Goal: Transaction & Acquisition: Purchase product/service

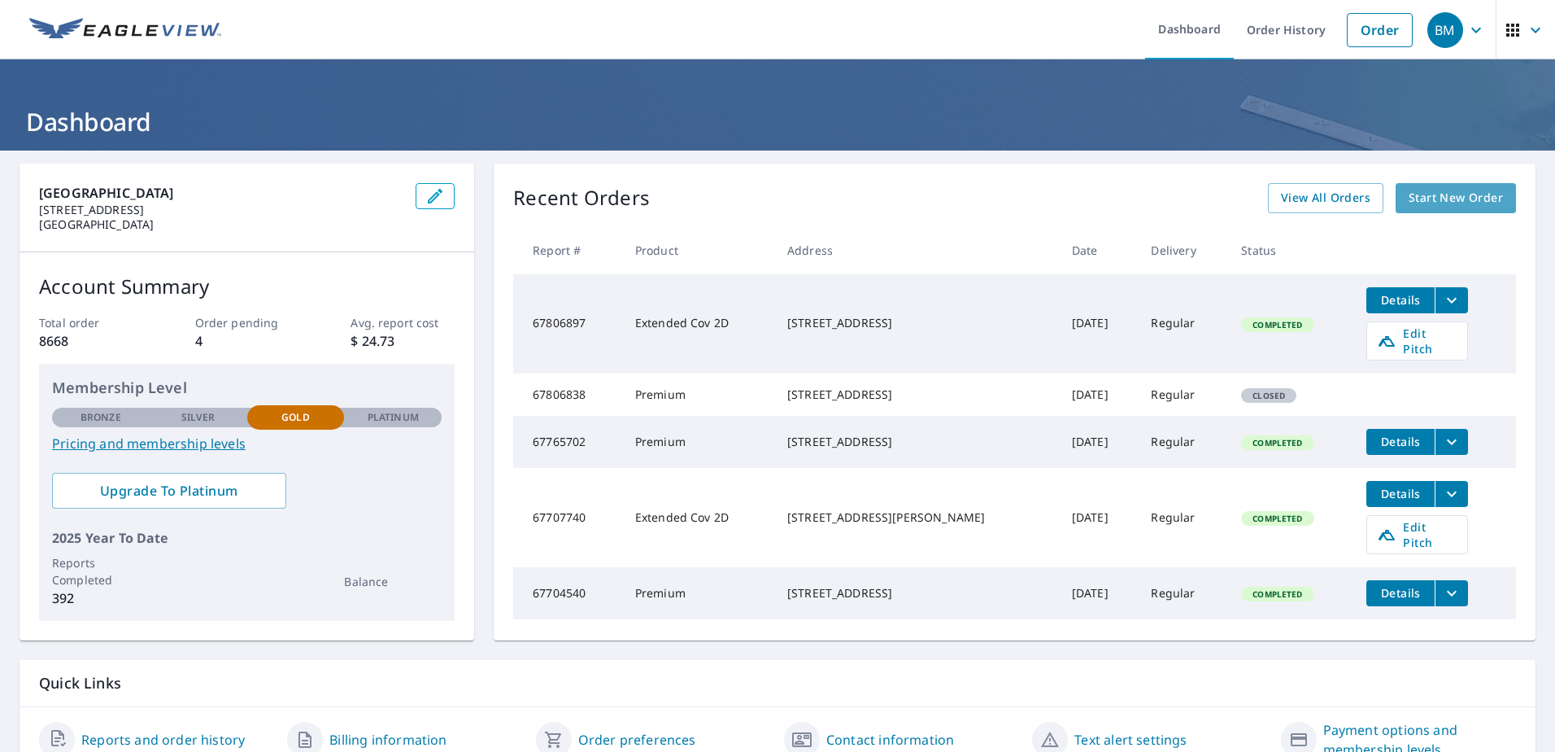
click at [1464, 196] on span "Start New Order" at bounding box center [1456, 198] width 94 height 20
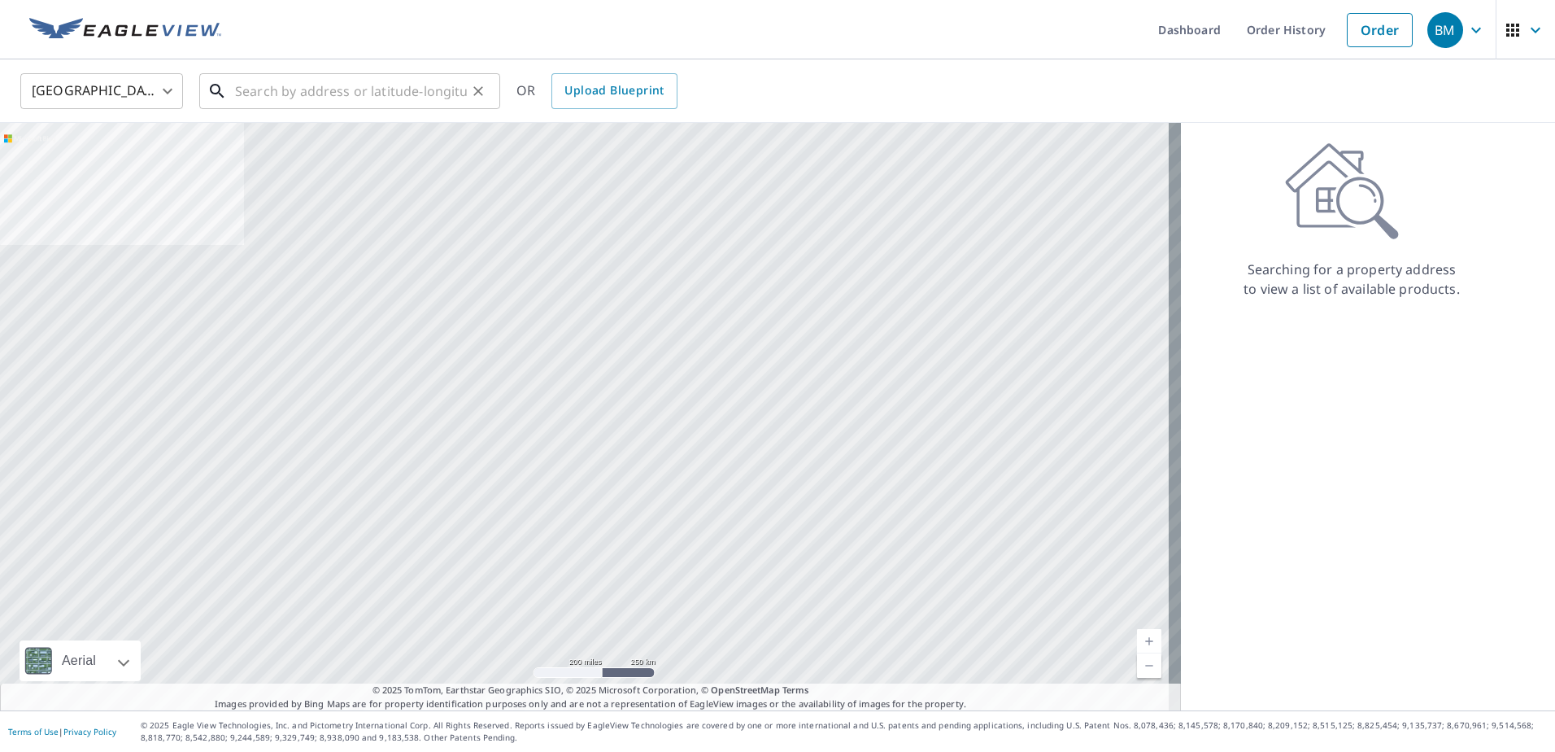
click at [279, 83] on input "text" at bounding box center [351, 91] width 232 height 46
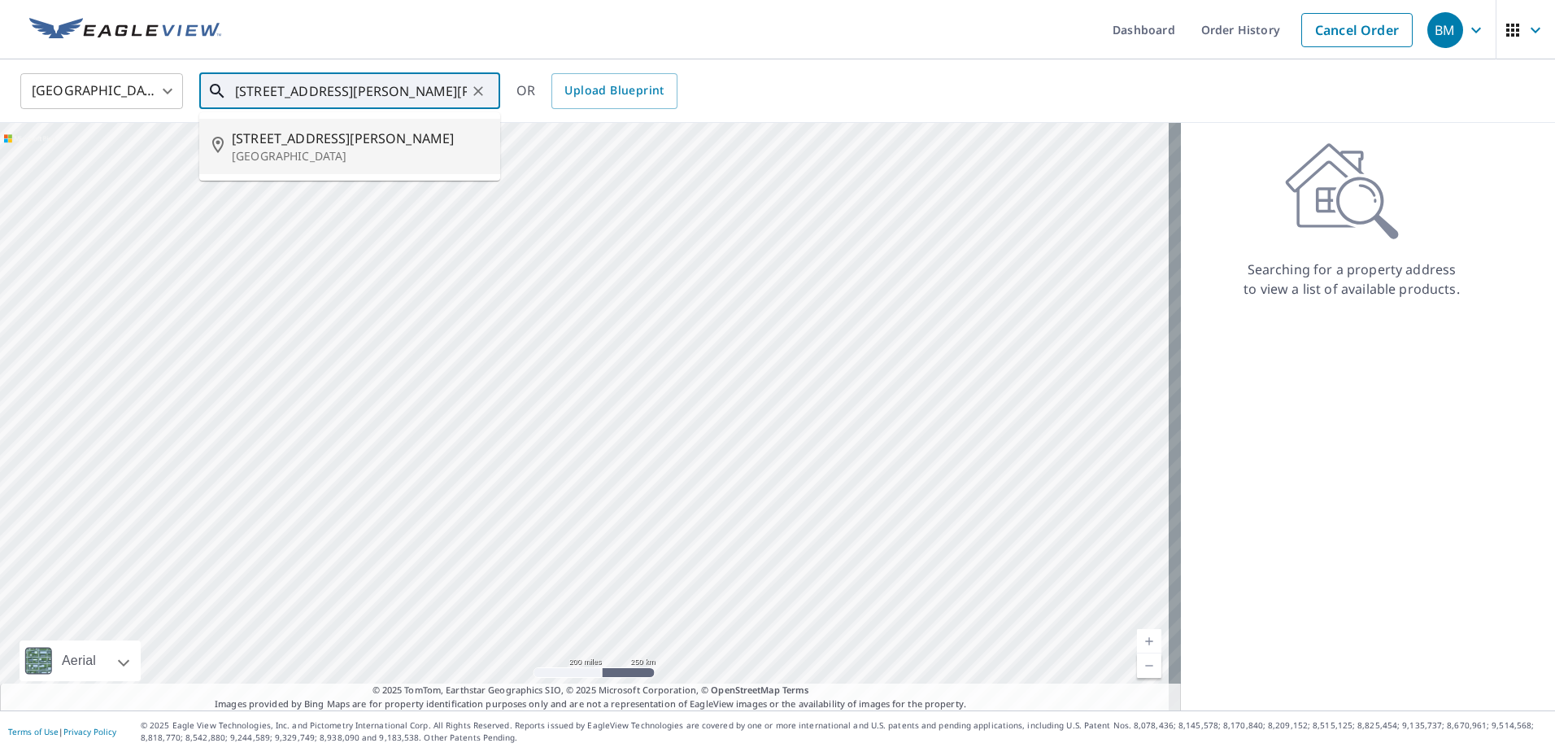
click at [262, 154] on p "Beaver Falls, PA 15010" at bounding box center [359, 156] width 255 height 16
type input "151 Brady Ave Beaver Falls, PA 15010"
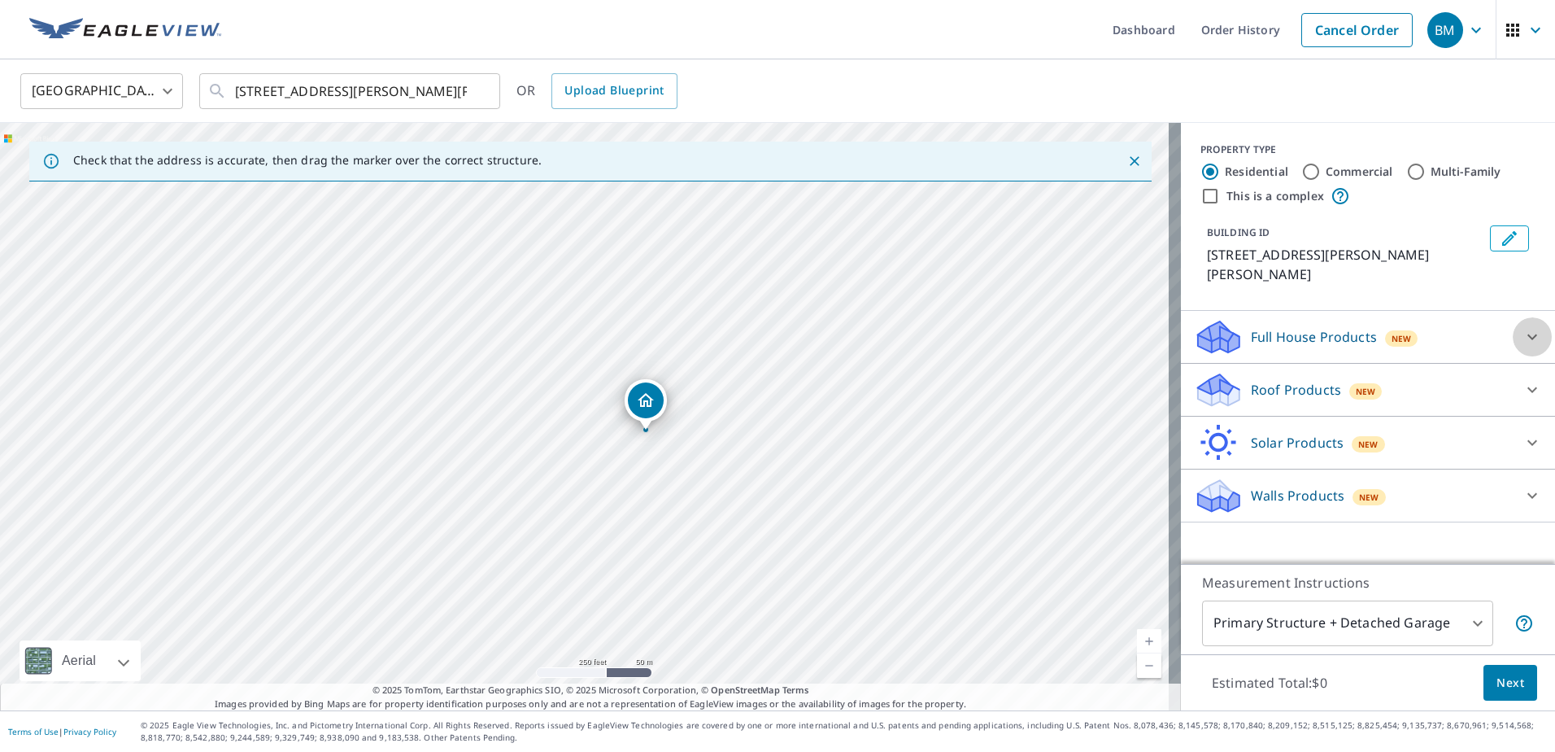
click at [1523, 327] on icon at bounding box center [1533, 337] width 20 height 20
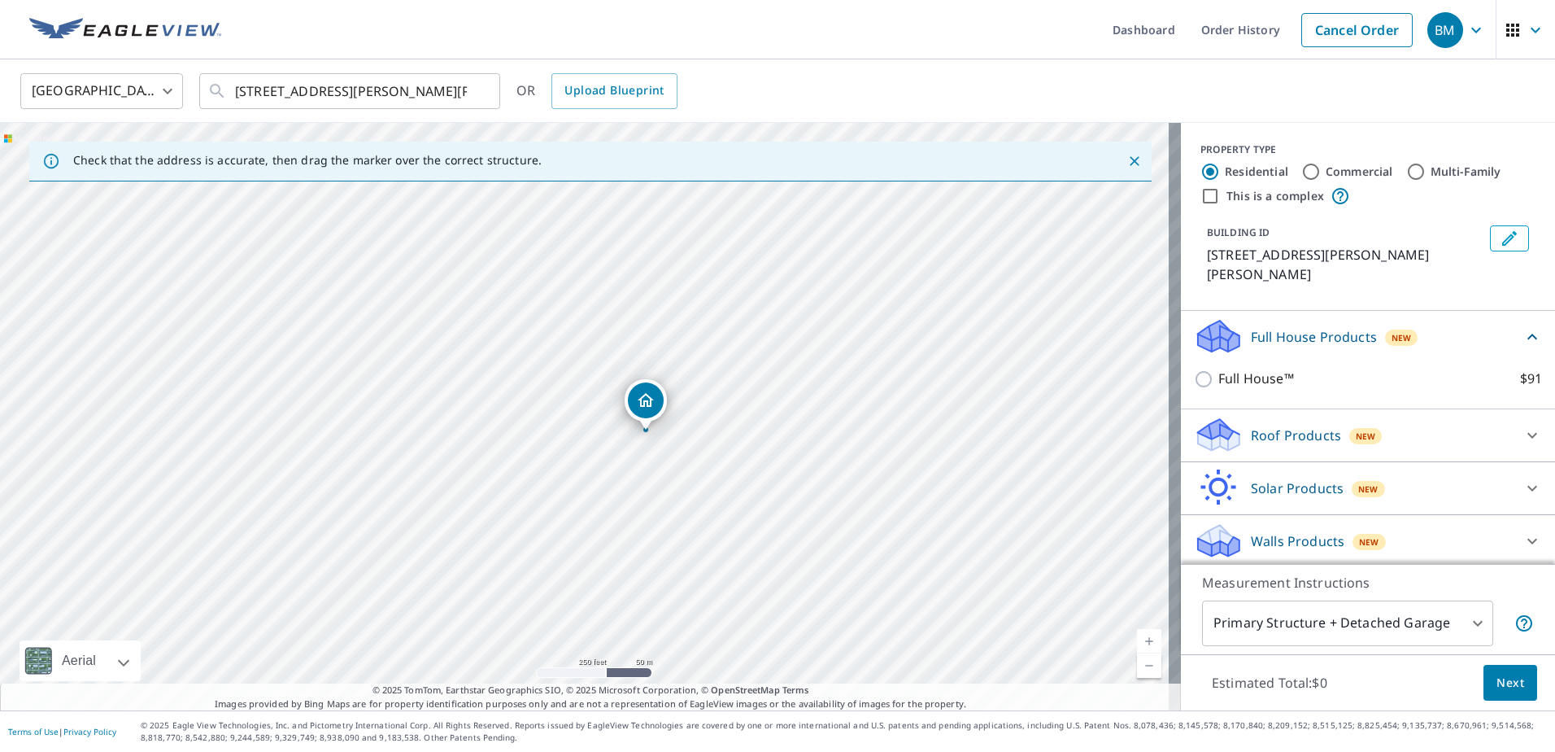
click at [1528, 334] on icon at bounding box center [1533, 337] width 10 height 6
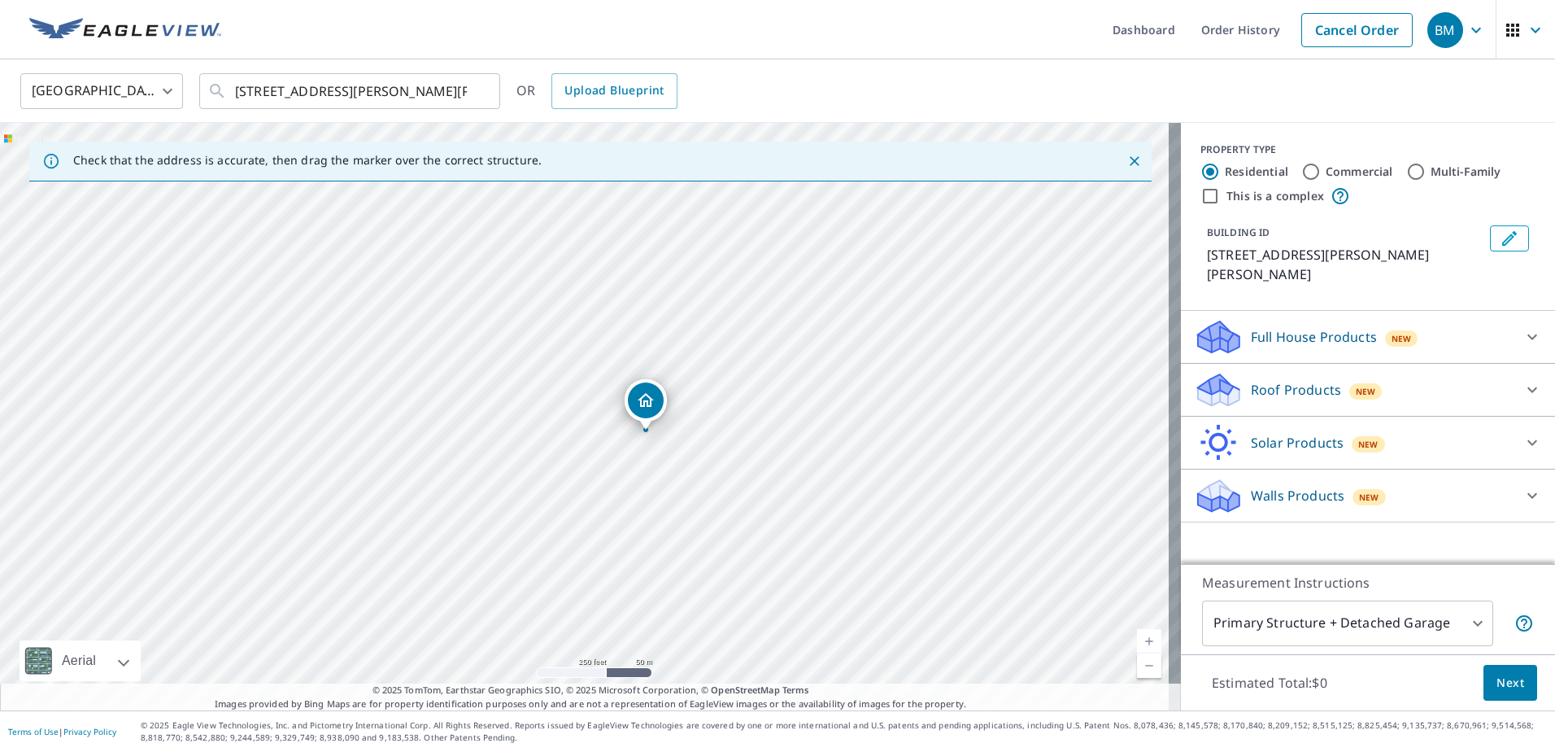
click at [1526, 383] on div at bounding box center [1532, 389] width 39 height 39
click at [1523, 380] on icon at bounding box center [1533, 390] width 20 height 20
click at [1523, 327] on icon at bounding box center [1533, 337] width 20 height 20
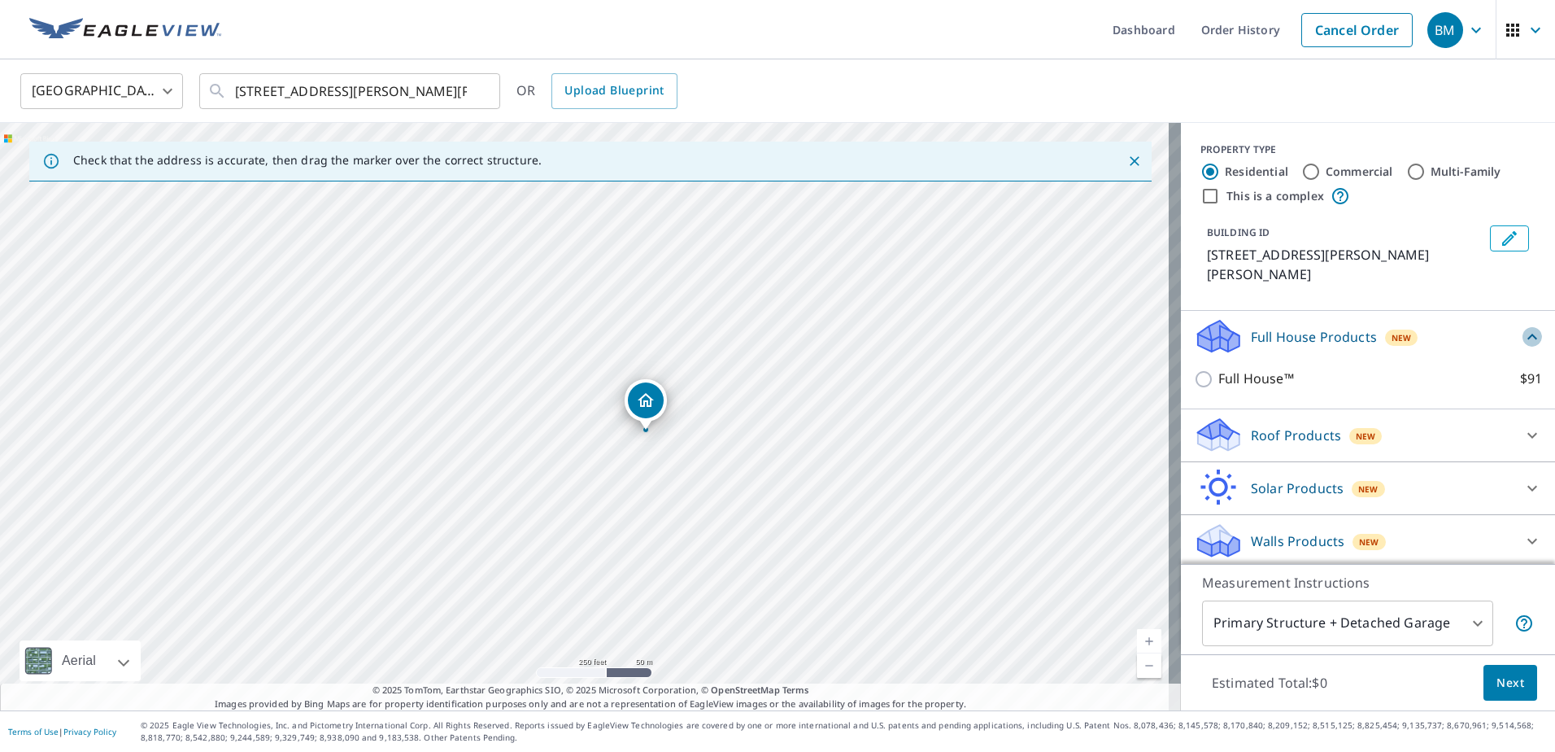
click at [1528, 334] on icon at bounding box center [1533, 337] width 10 height 6
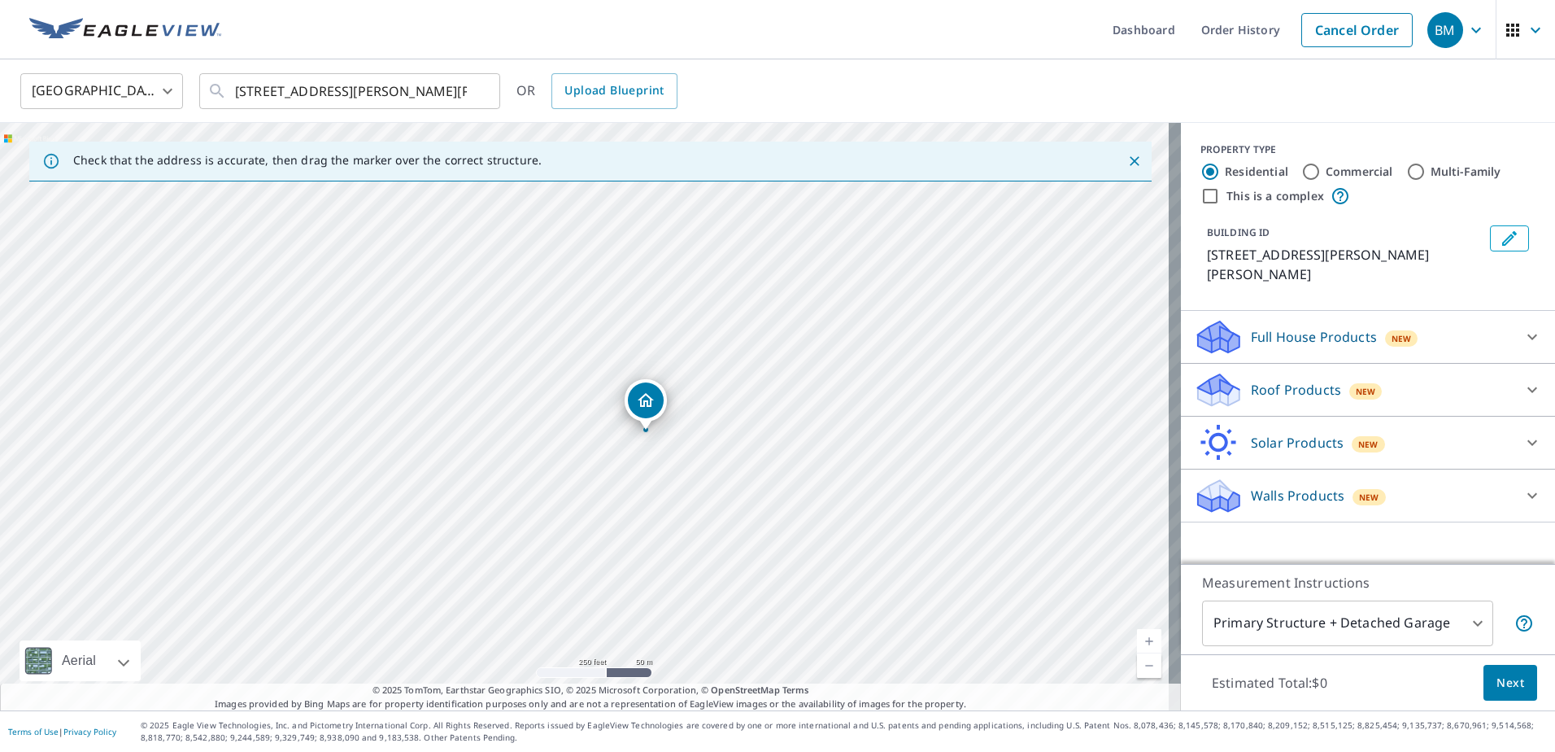
click at [1528, 334] on icon at bounding box center [1533, 337] width 10 height 6
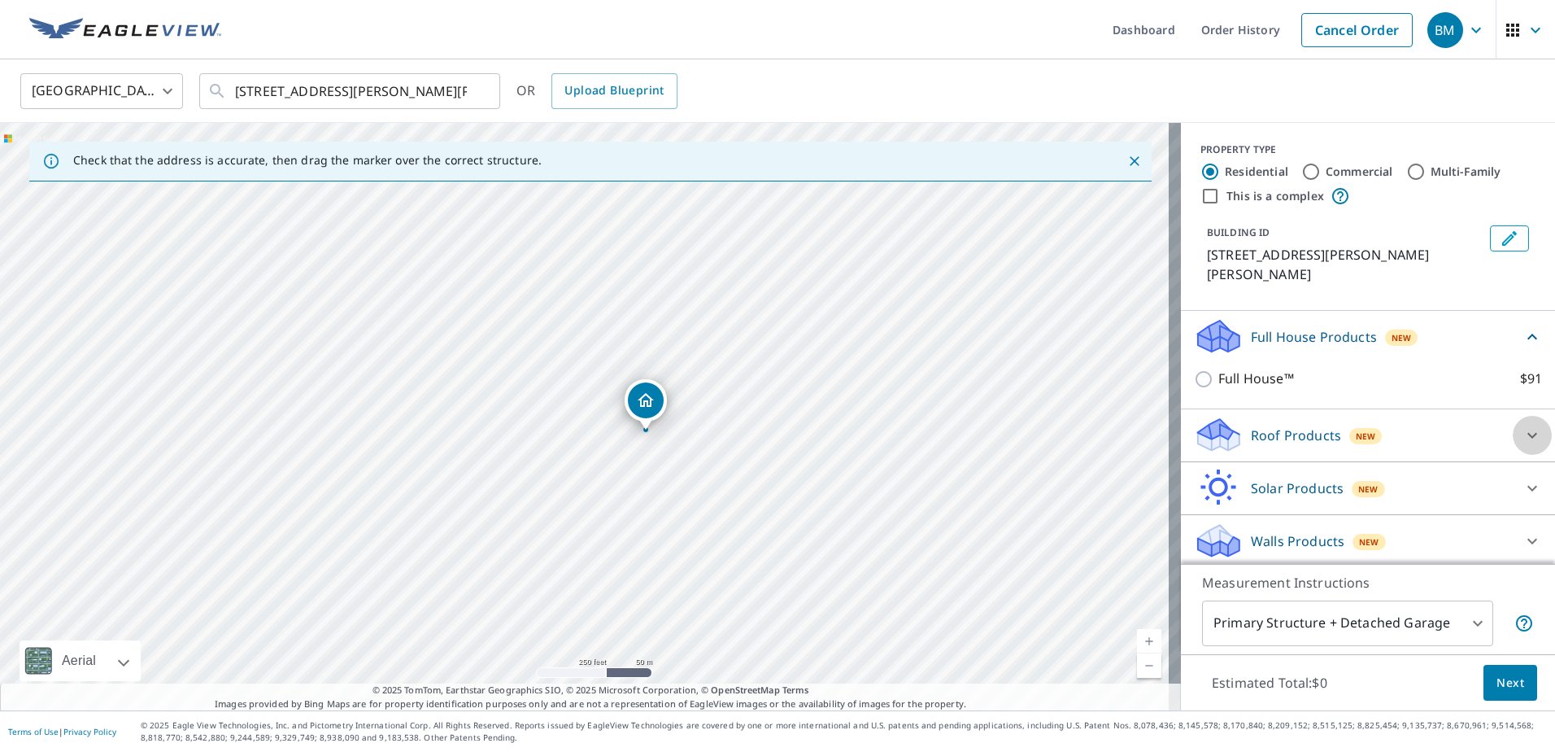
click at [1523, 425] on icon at bounding box center [1533, 435] width 20 height 20
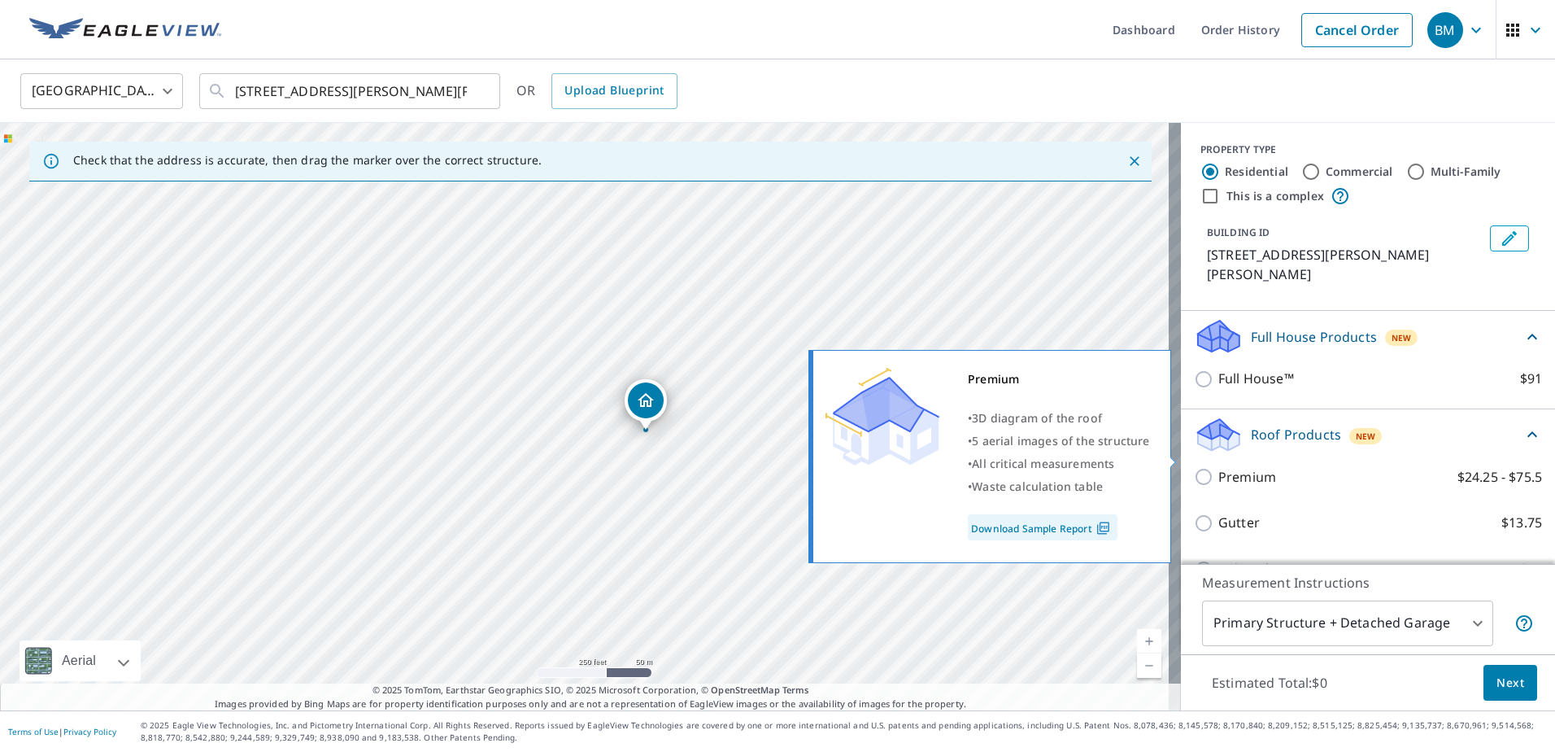
scroll to position [81, 0]
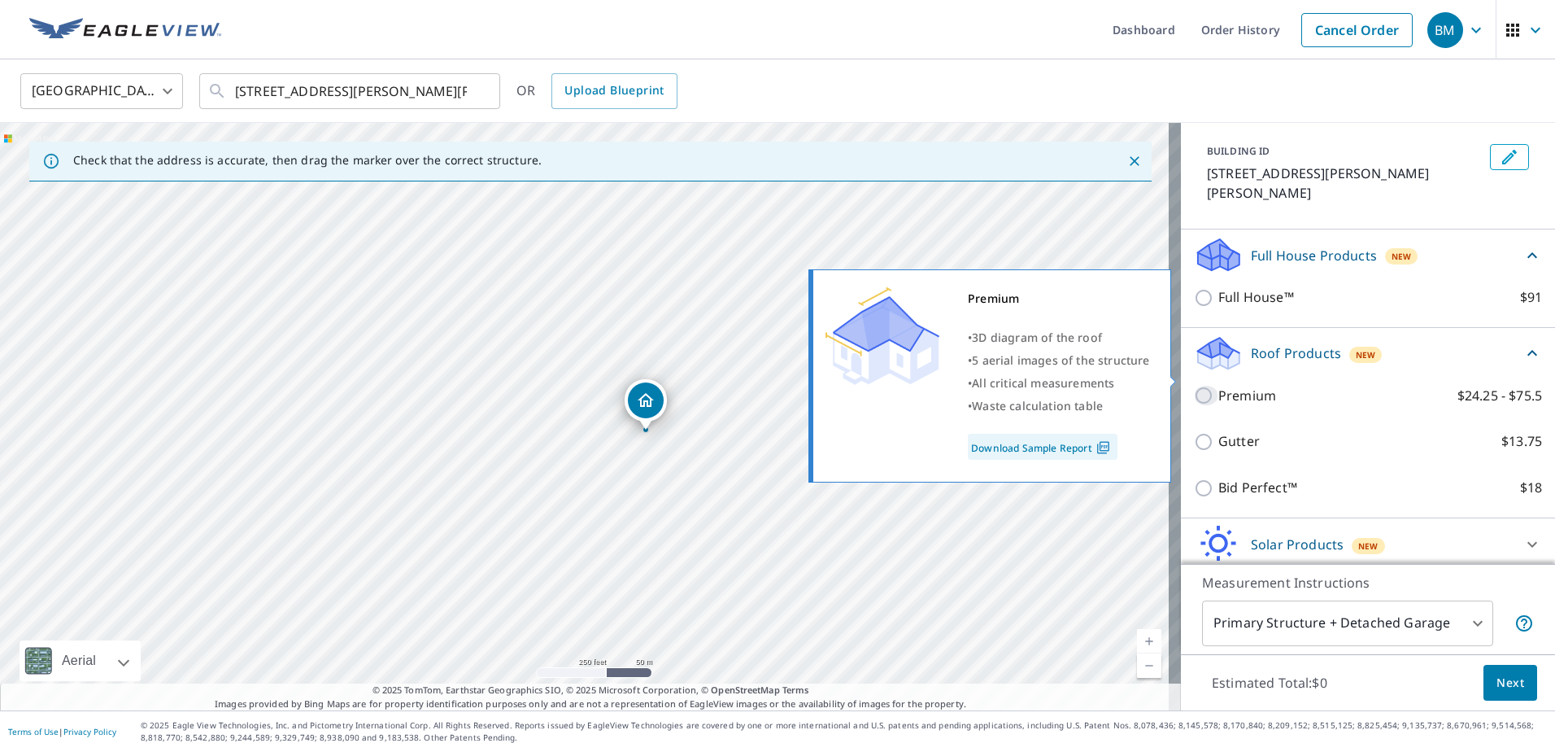
click at [1194, 386] on input "Premium $24.25 - $75.5" at bounding box center [1206, 396] width 24 height 20
checkbox input "true"
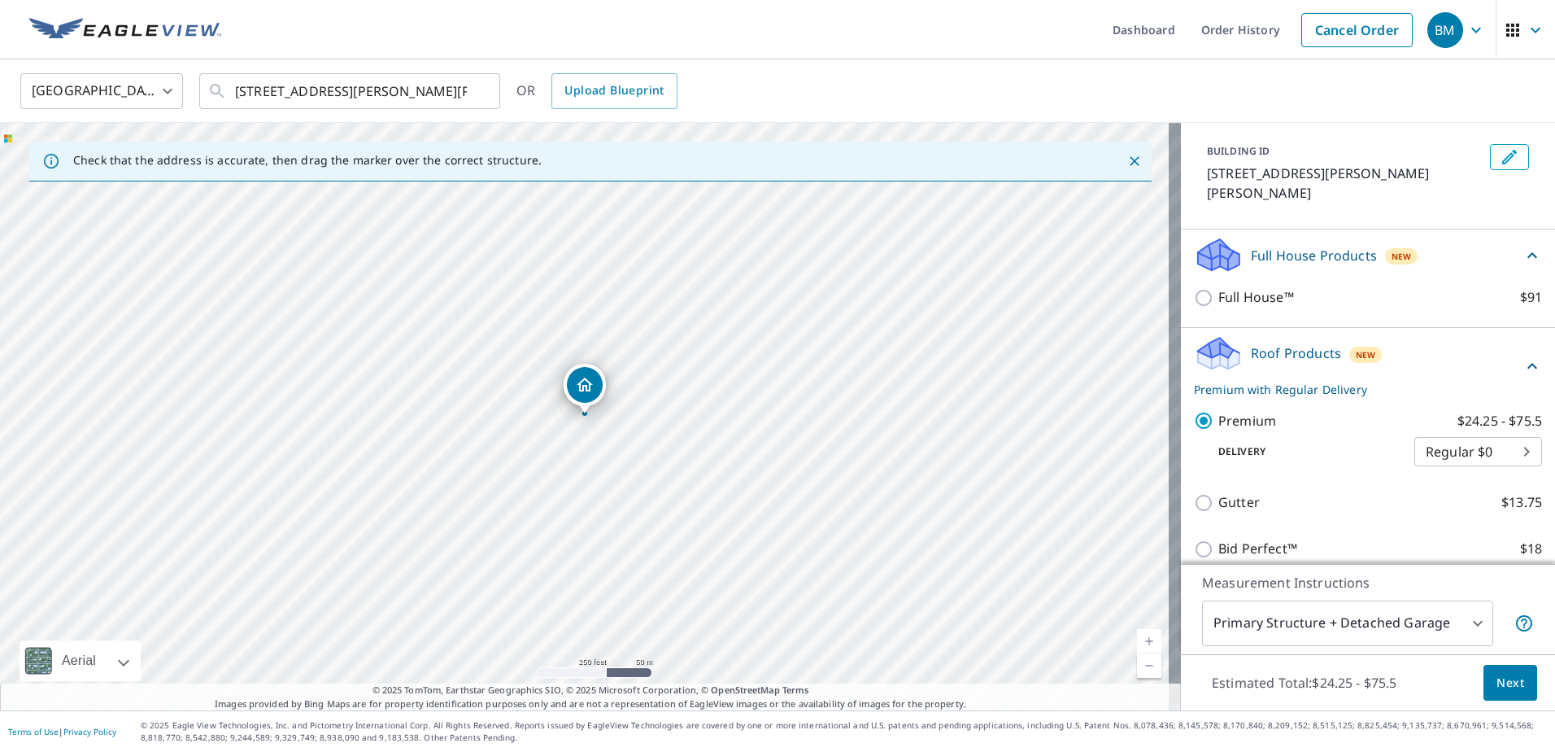
click at [1523, 246] on icon at bounding box center [1533, 256] width 20 height 20
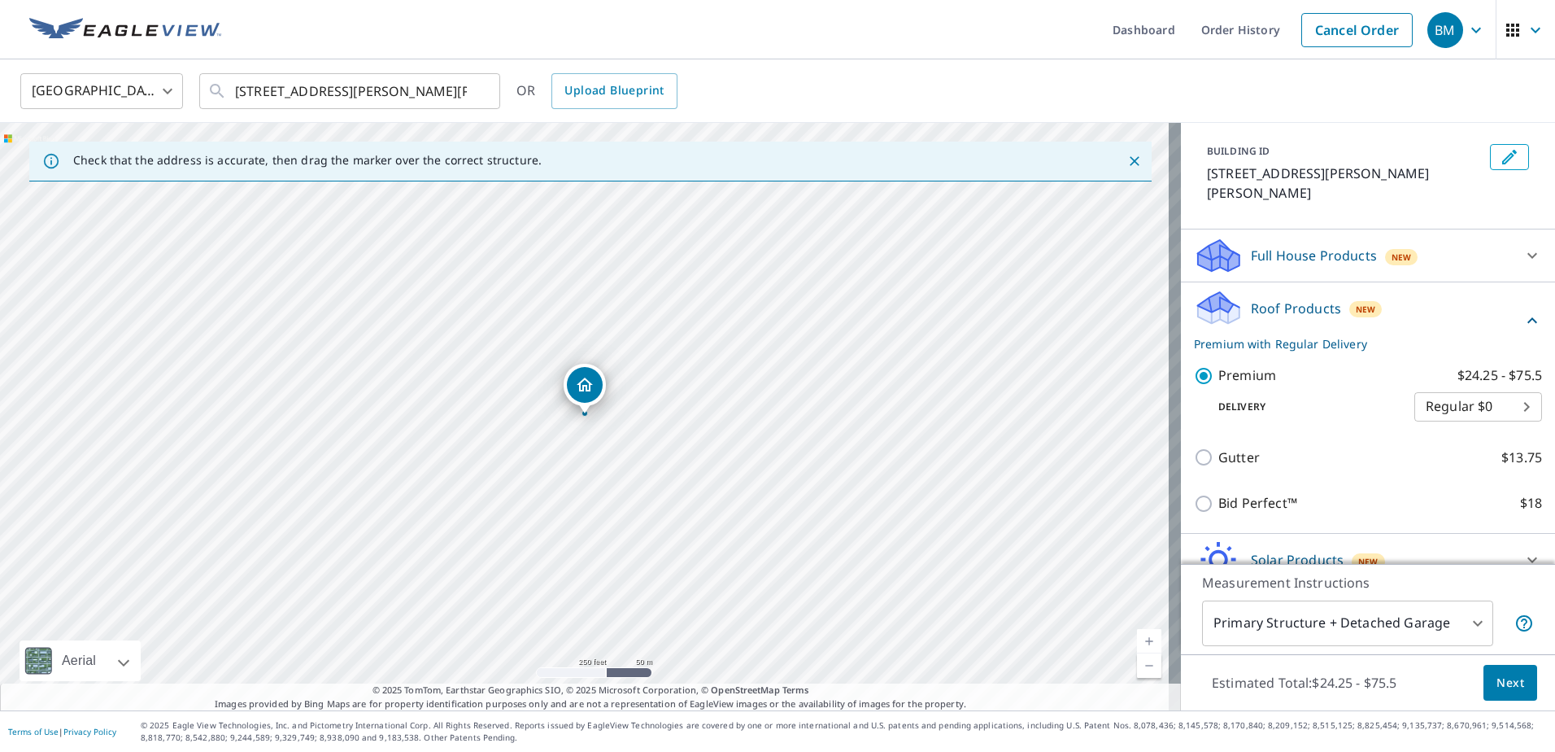
click at [1512, 679] on button "Next" at bounding box center [1511, 683] width 54 height 37
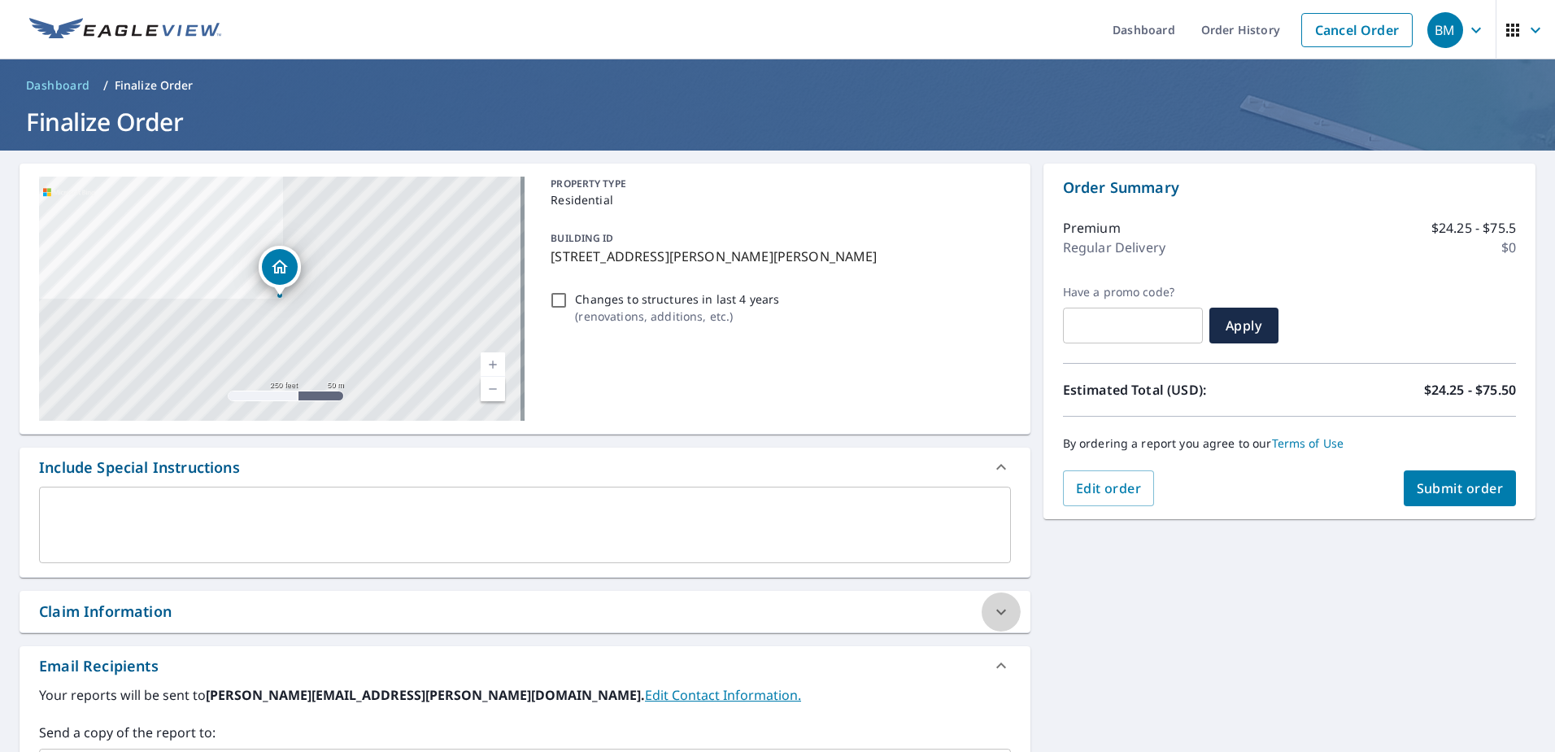
click at [997, 612] on icon at bounding box center [1002, 612] width 20 height 20
checkbox input "true"
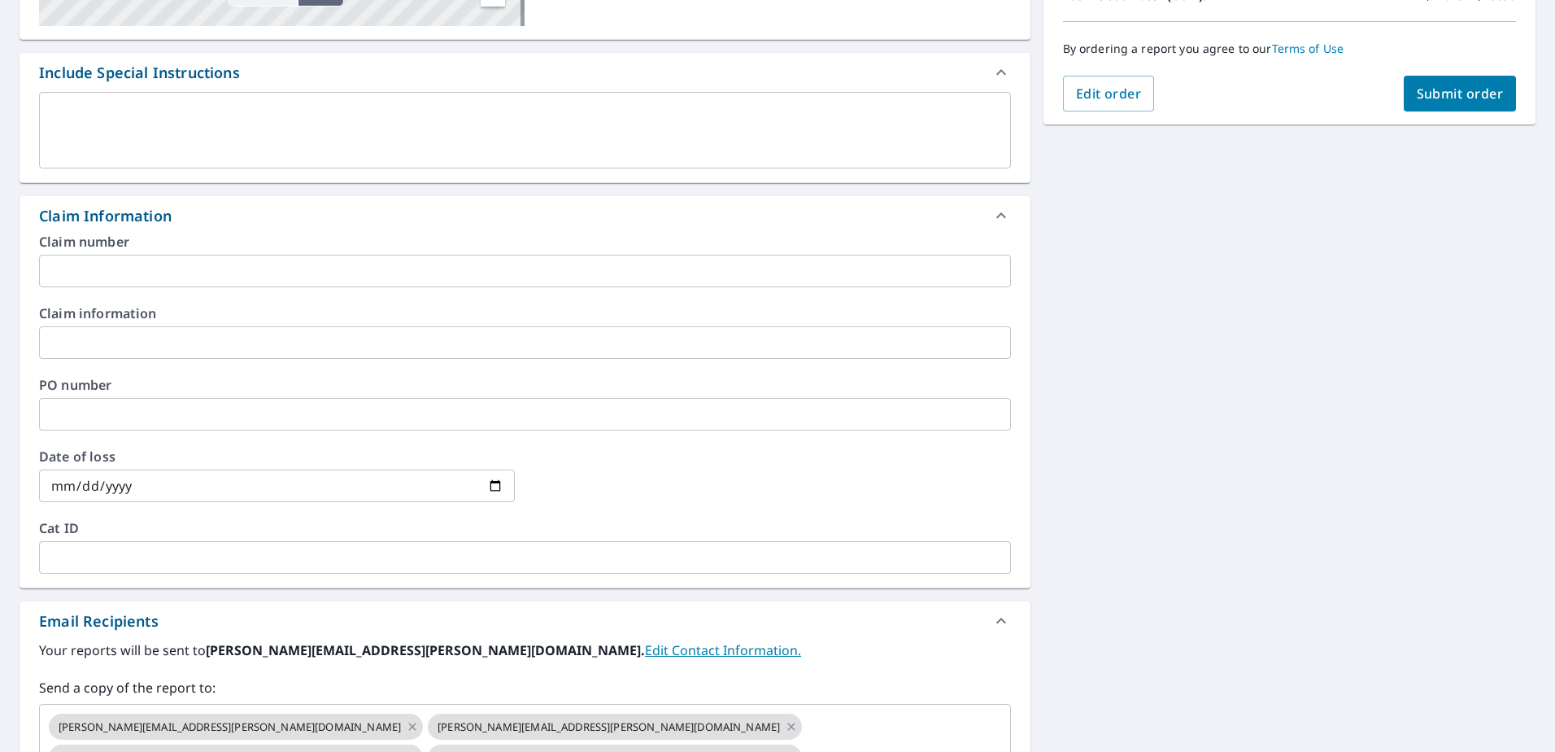
scroll to position [407, 0]
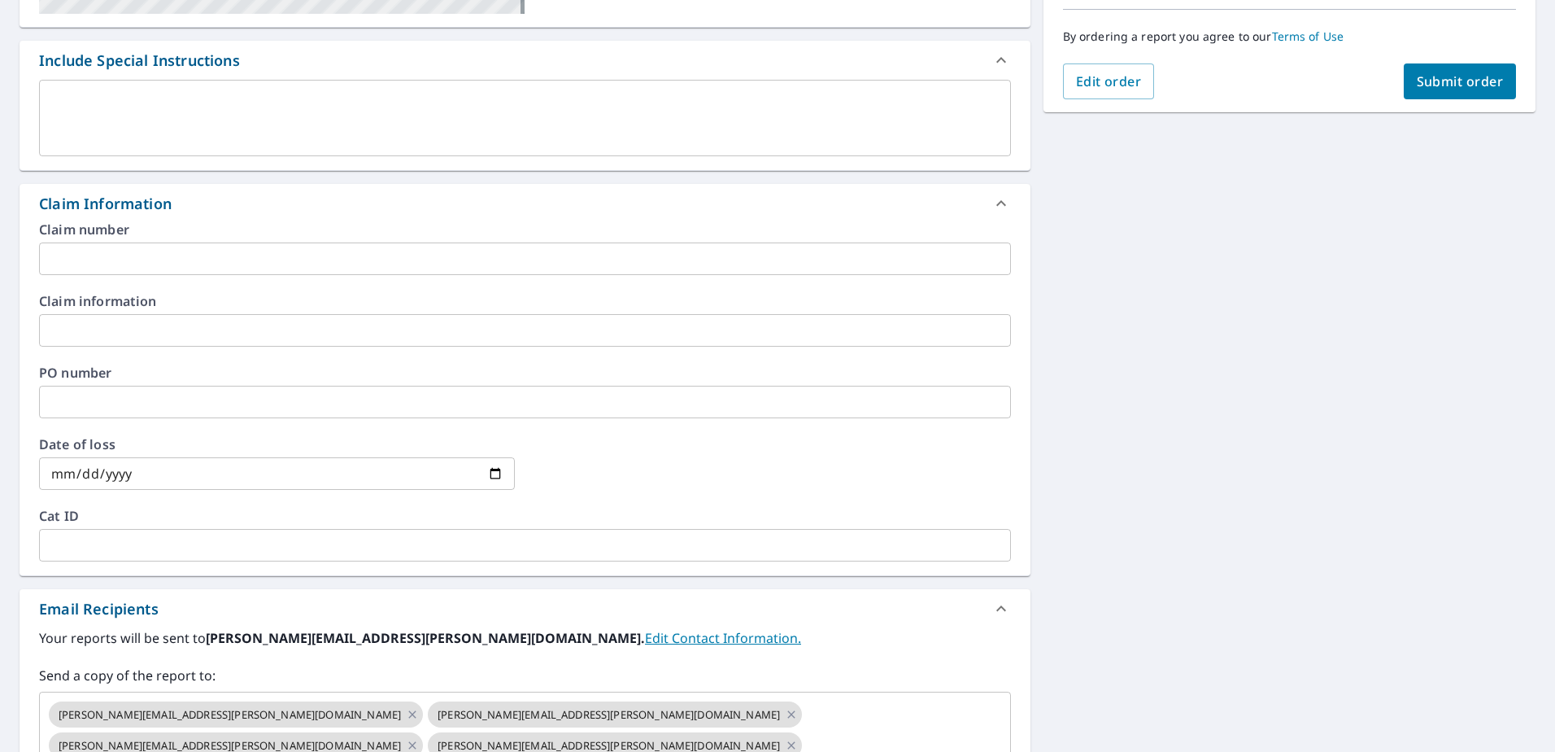
click at [111, 260] on input "text" at bounding box center [525, 258] width 972 height 33
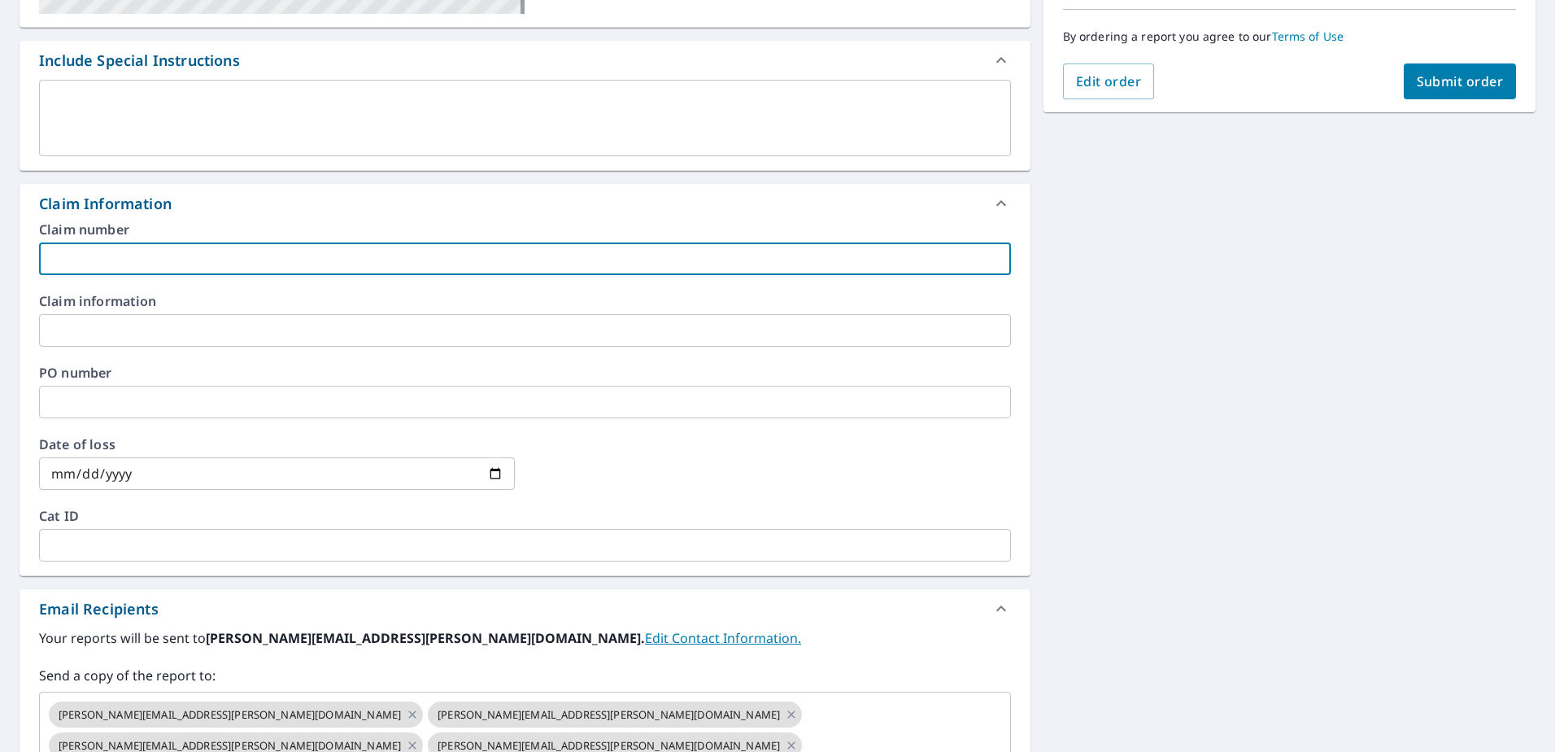
type input "S"
checkbox input "true"
type input "Sa"
checkbox input "true"
type input "Sam"
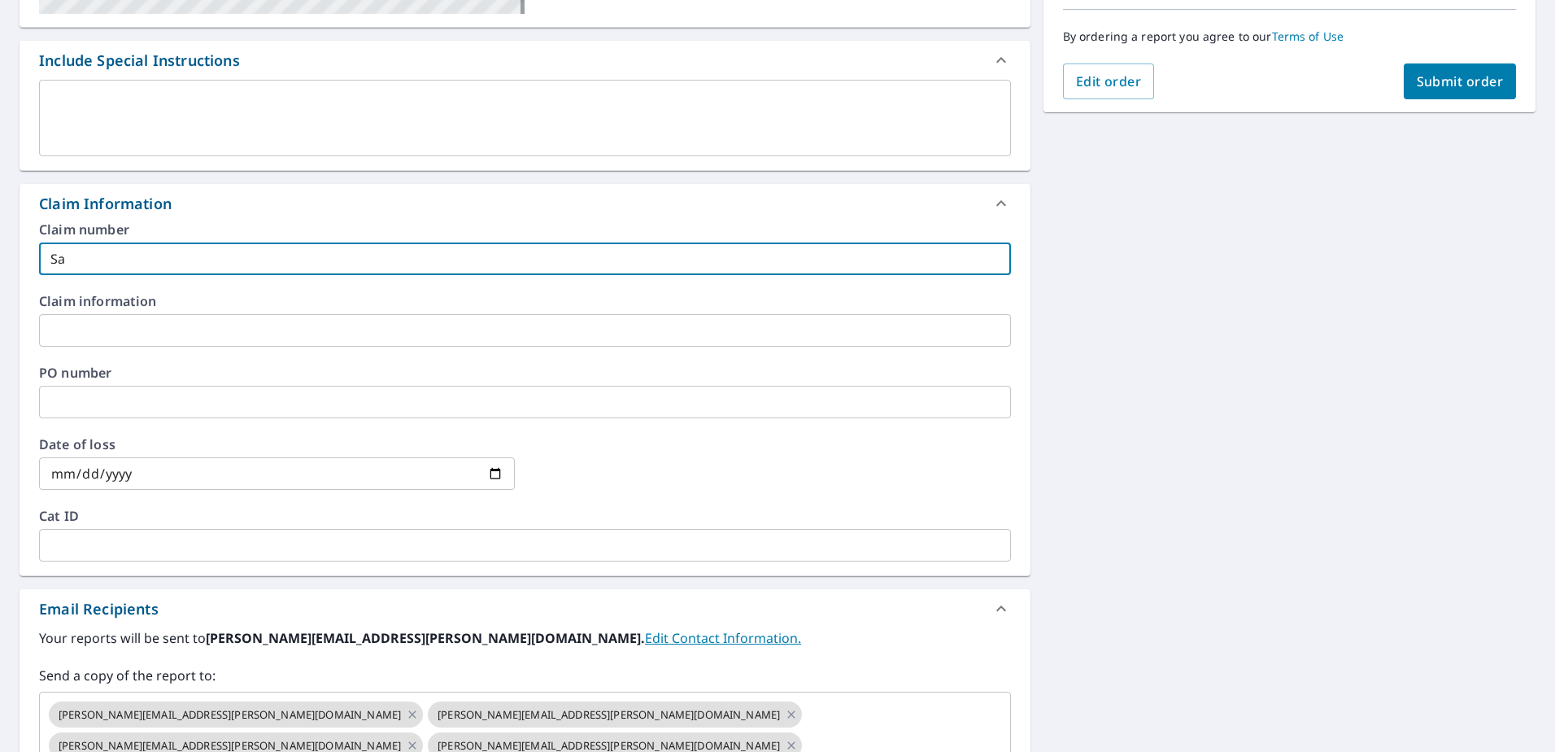
checkbox input "true"
type input "Sam"
checkbox input "true"
type input "Sam B"
checkbox input "true"
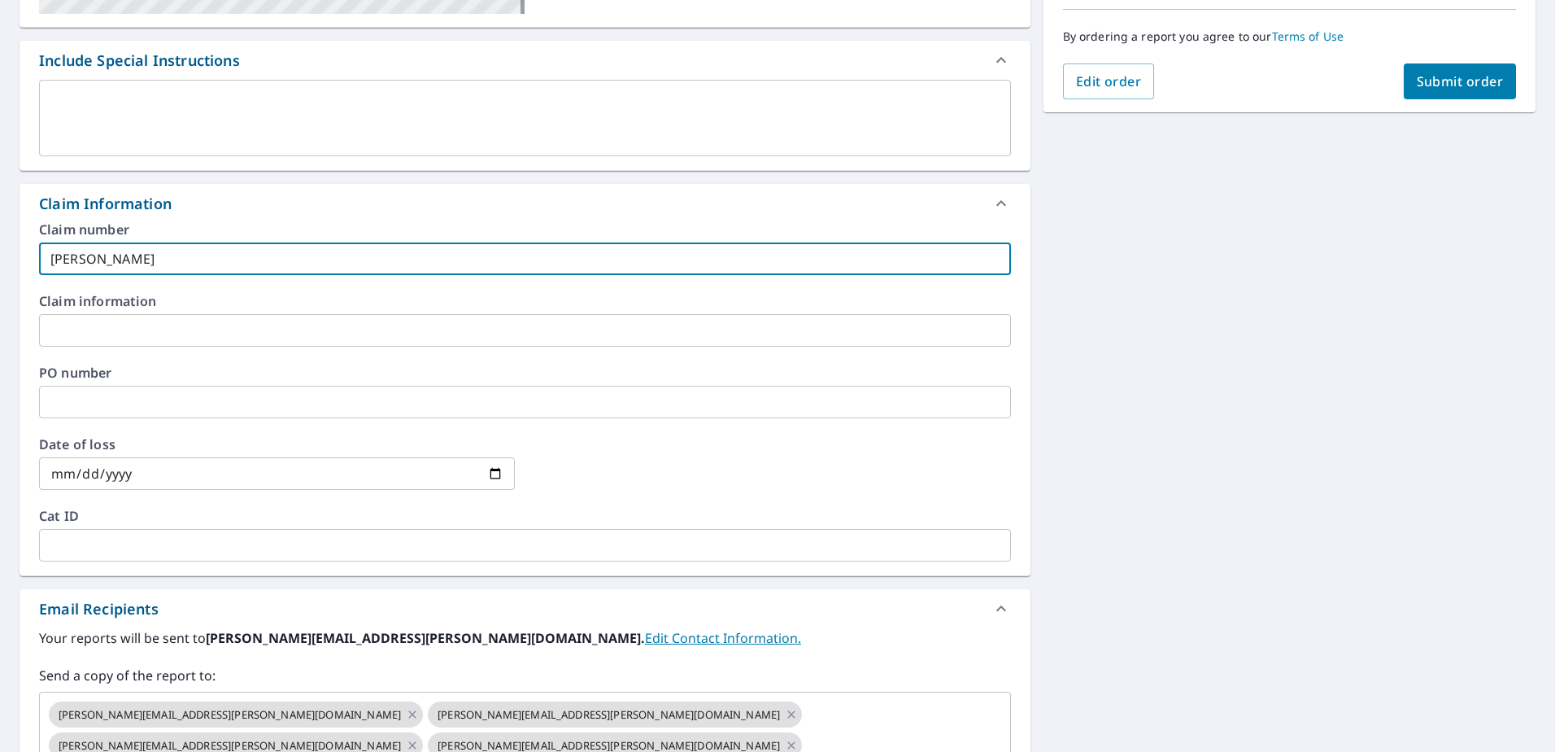
type input "Sam By"
checkbox input "true"
type input "Sam Byl"
checkbox input "true"
type input "Sam Byle"
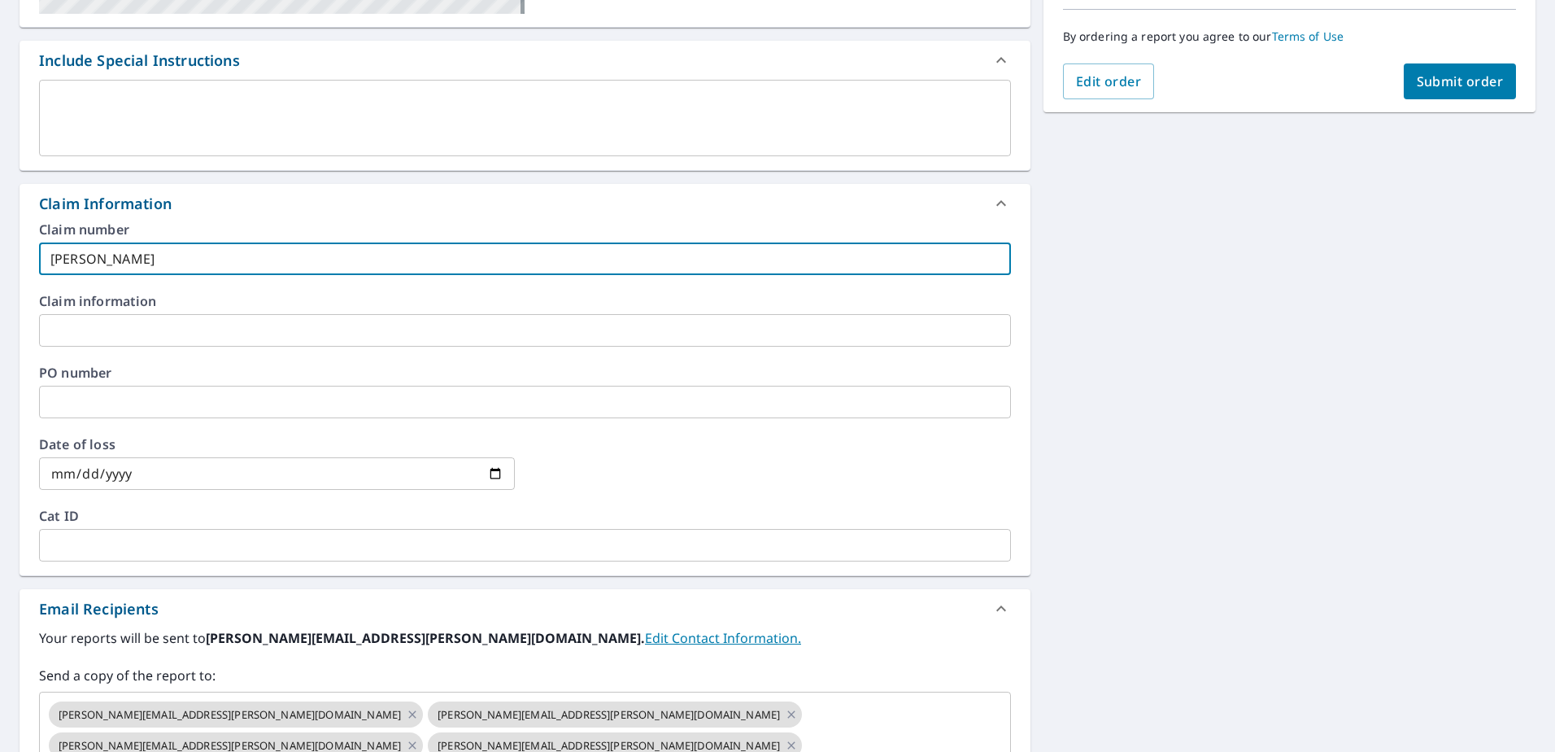
checkbox input "true"
type input "Sam Byler"
checkbox input "true"
type input "Sam Byler"
checkbox input "true"
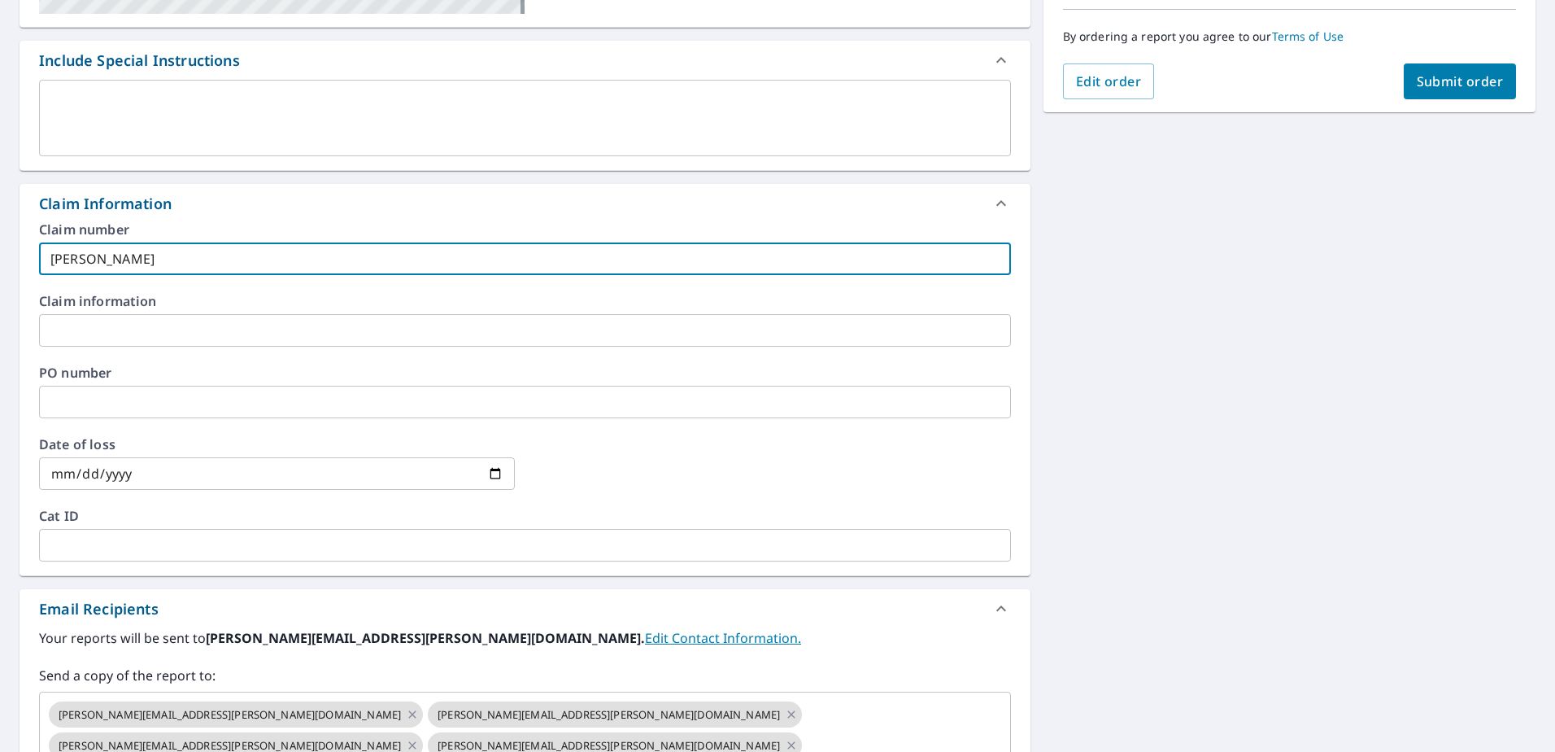
type input "Sam Byler 1"
checkbox input "true"
type input "Sam Byler 10"
checkbox input "true"
type input "Sam Byler 100"
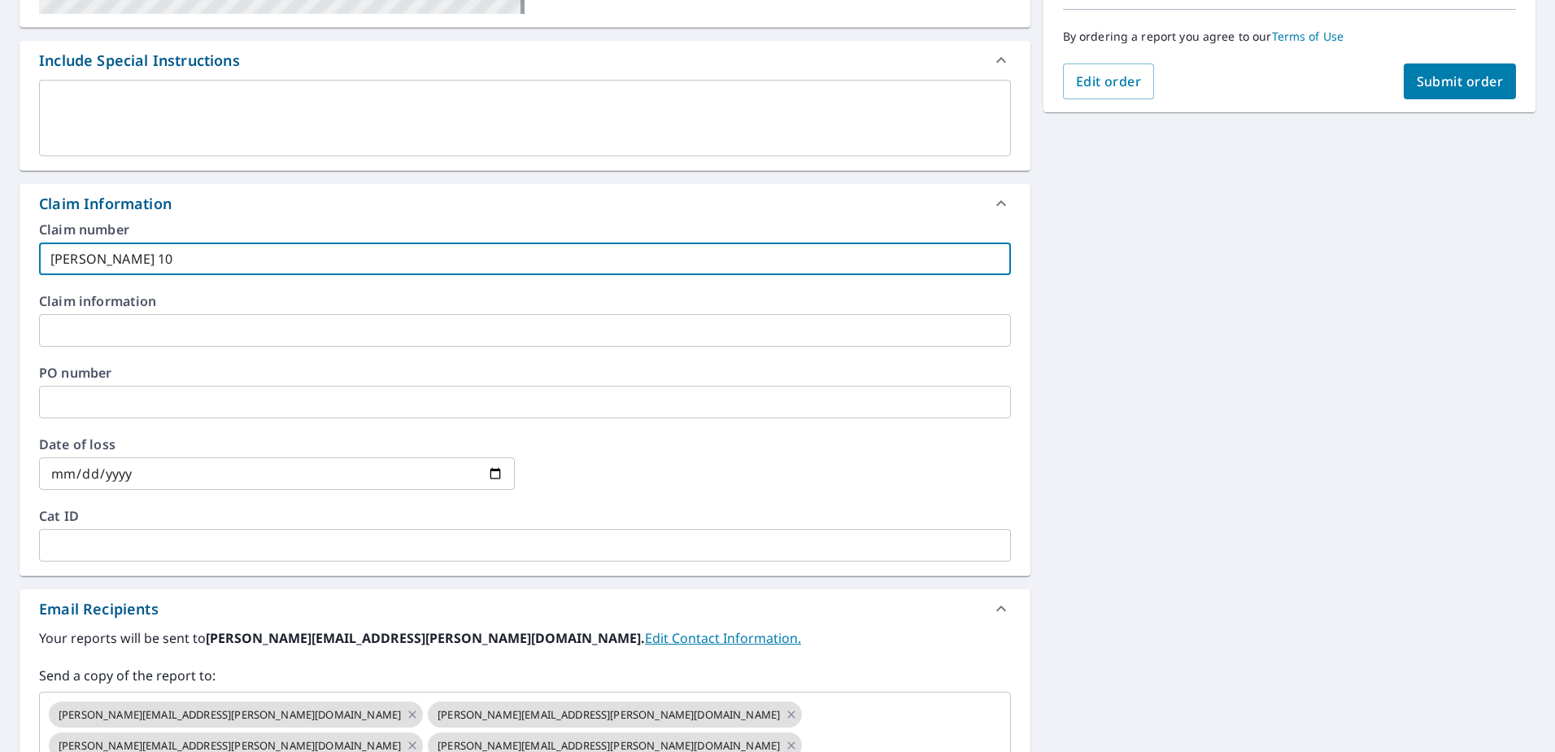
checkbox input "true"
type input "Sam Byler 1008"
checkbox input "true"
type input "Sam Byler 10081"
checkbox input "true"
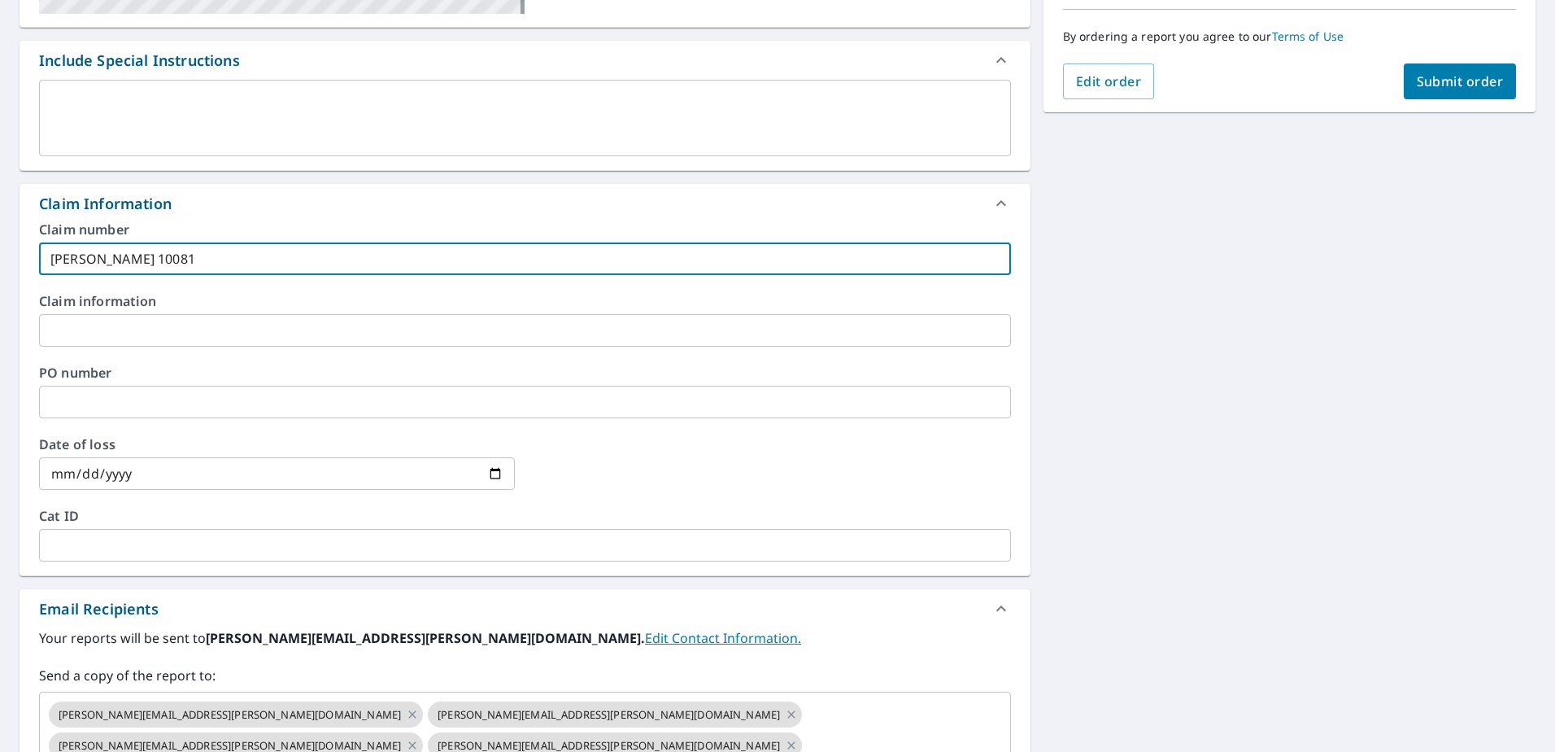
type input "Sam Byler 100814"
checkbox input "true"
drag, startPoint x: 165, startPoint y: 259, endPoint x: 0, endPoint y: 259, distance: 165.1
click at [0, 259] on html "BM BM Dashboard Order History Cancel Order BM Dashboard / Finalize Order Finali…" at bounding box center [777, 376] width 1555 height 752
type input "Sam Byler 100814"
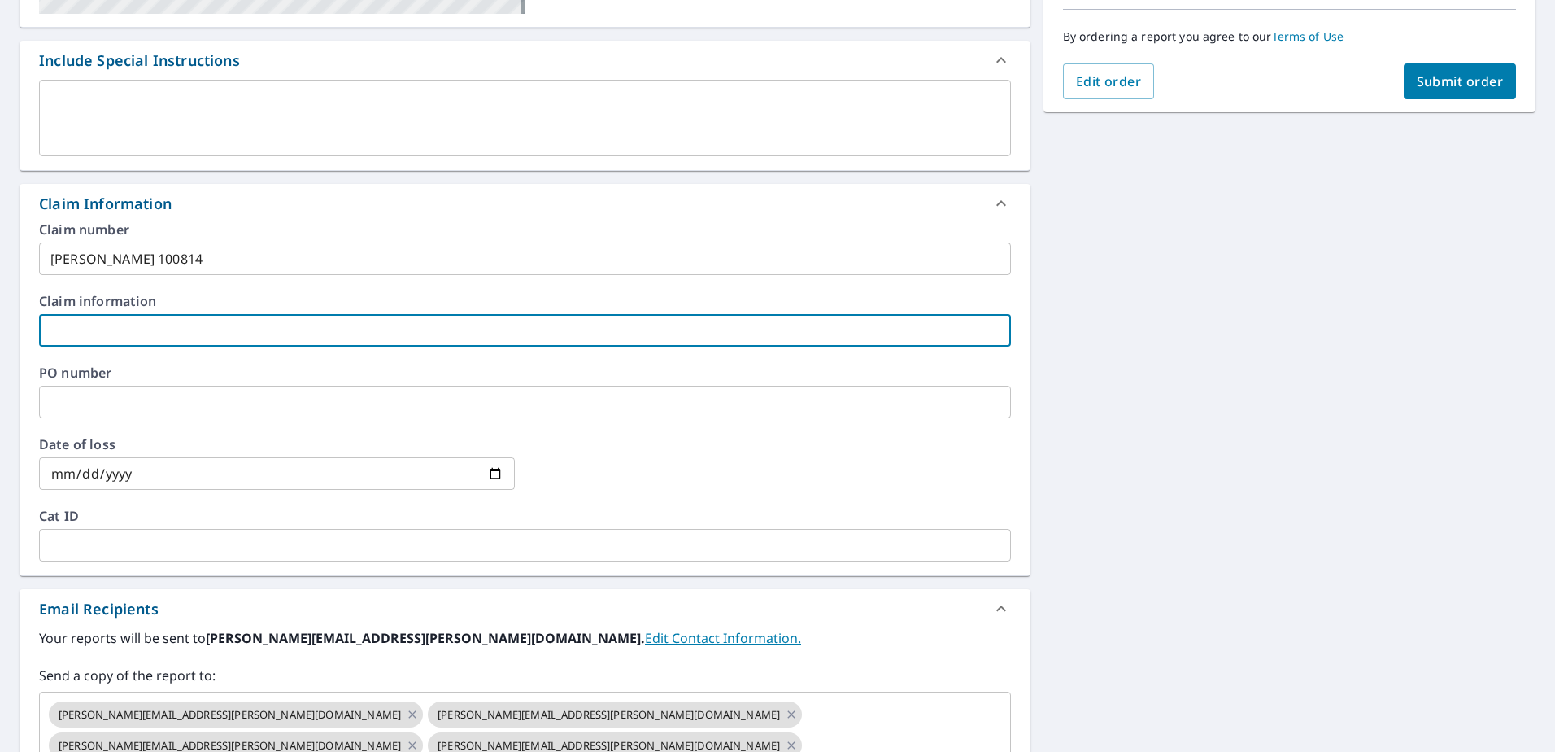
click at [52, 324] on input "text" at bounding box center [525, 330] width 972 height 33
paste input "Sam Byler 100814"
type input "Sam Byler 100814"
checkbox input "true"
type input "Sam Byler 100814"
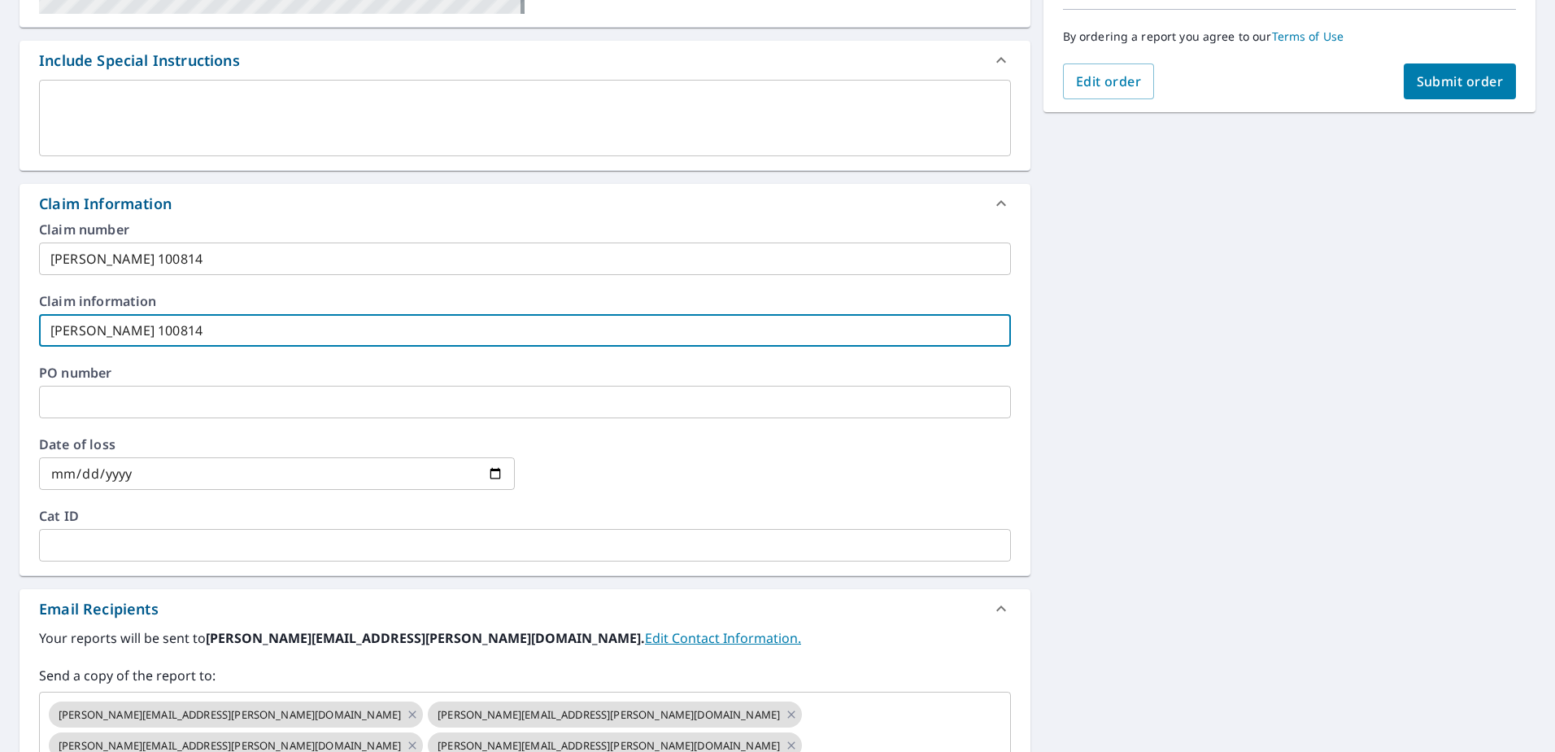
click at [66, 390] on input "text" at bounding box center [525, 402] width 972 height 33
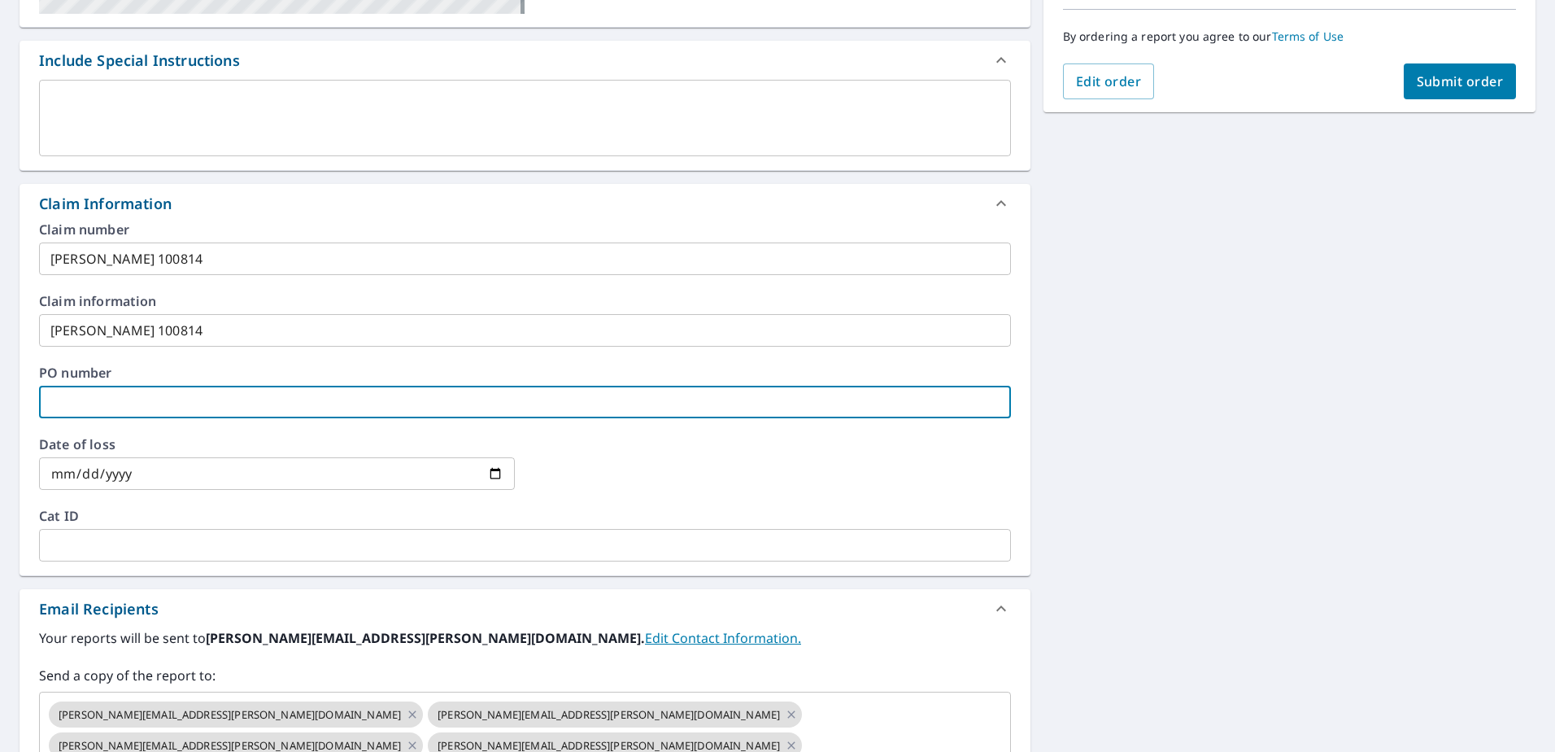
paste input "Sam Byler 100814"
type input "Sam Byler 100814"
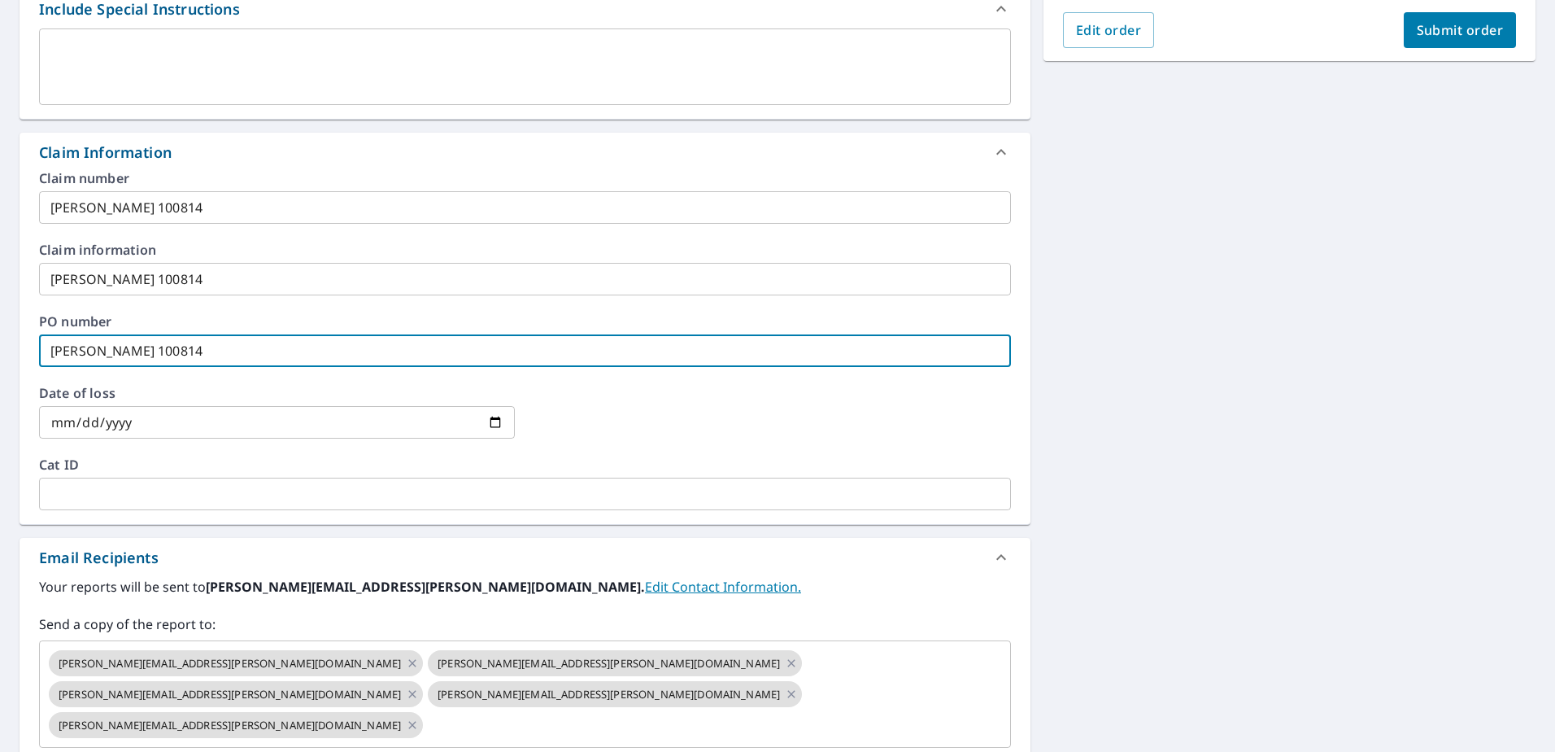
scroll to position [488, 0]
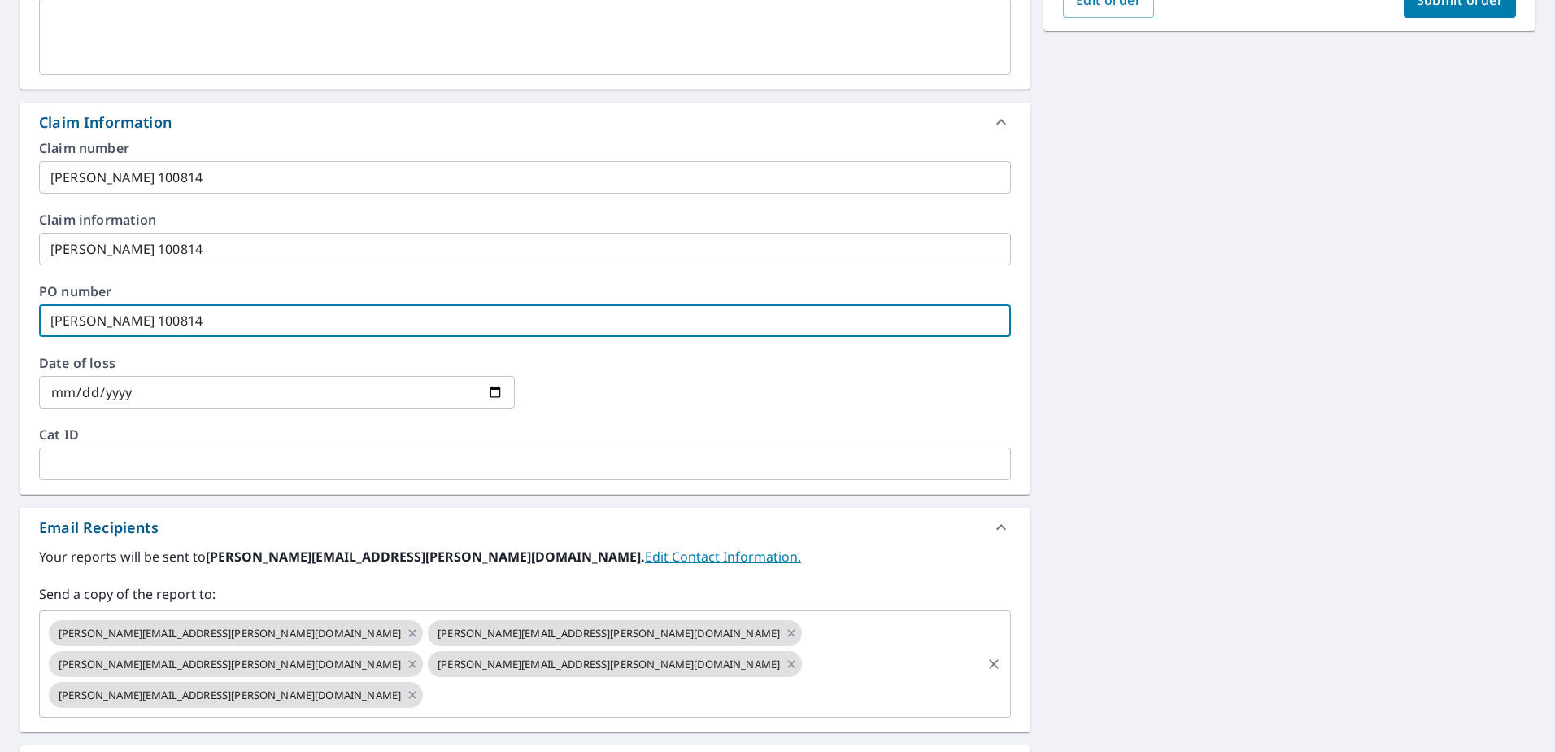
click at [788, 664] on icon at bounding box center [791, 663] width 7 height 7
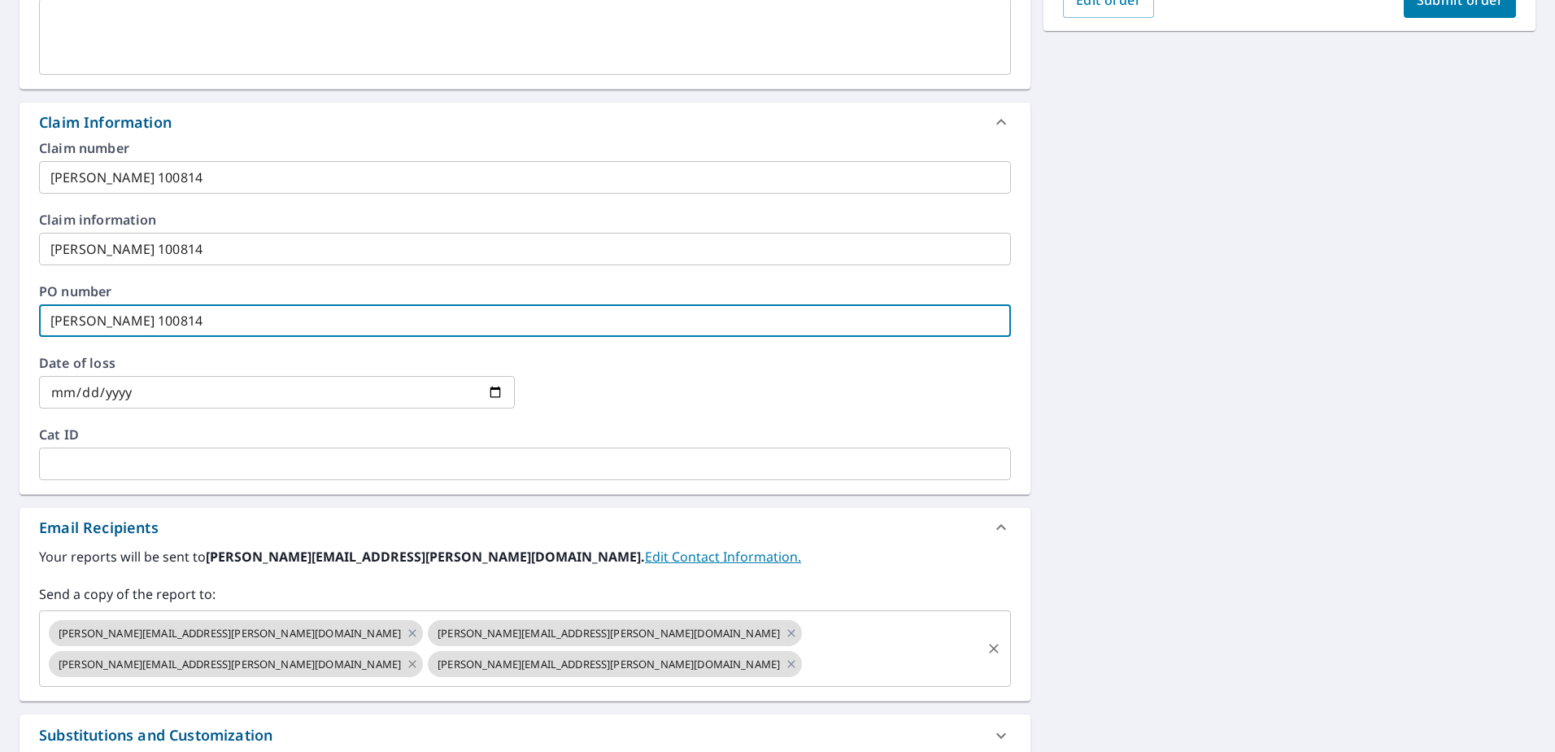
click at [419, 655] on icon at bounding box center [412, 664] width 13 height 18
checkbox input "true"
type input "Sam Byler 100814"
click at [798, 648] on input "text" at bounding box center [702, 663] width 554 height 31
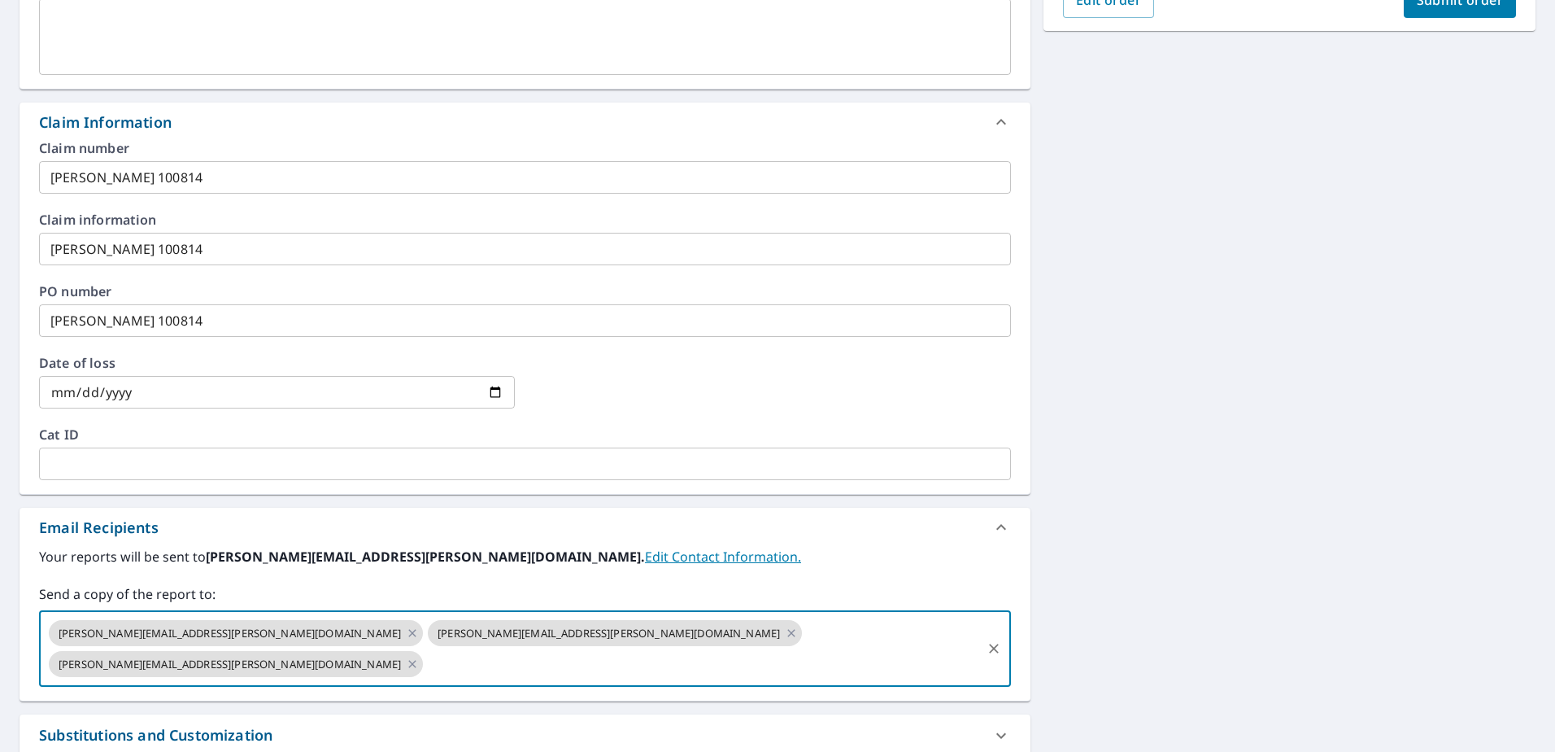
type input "K"
type input "kimberly.herb@libertyroofingcenter.com"
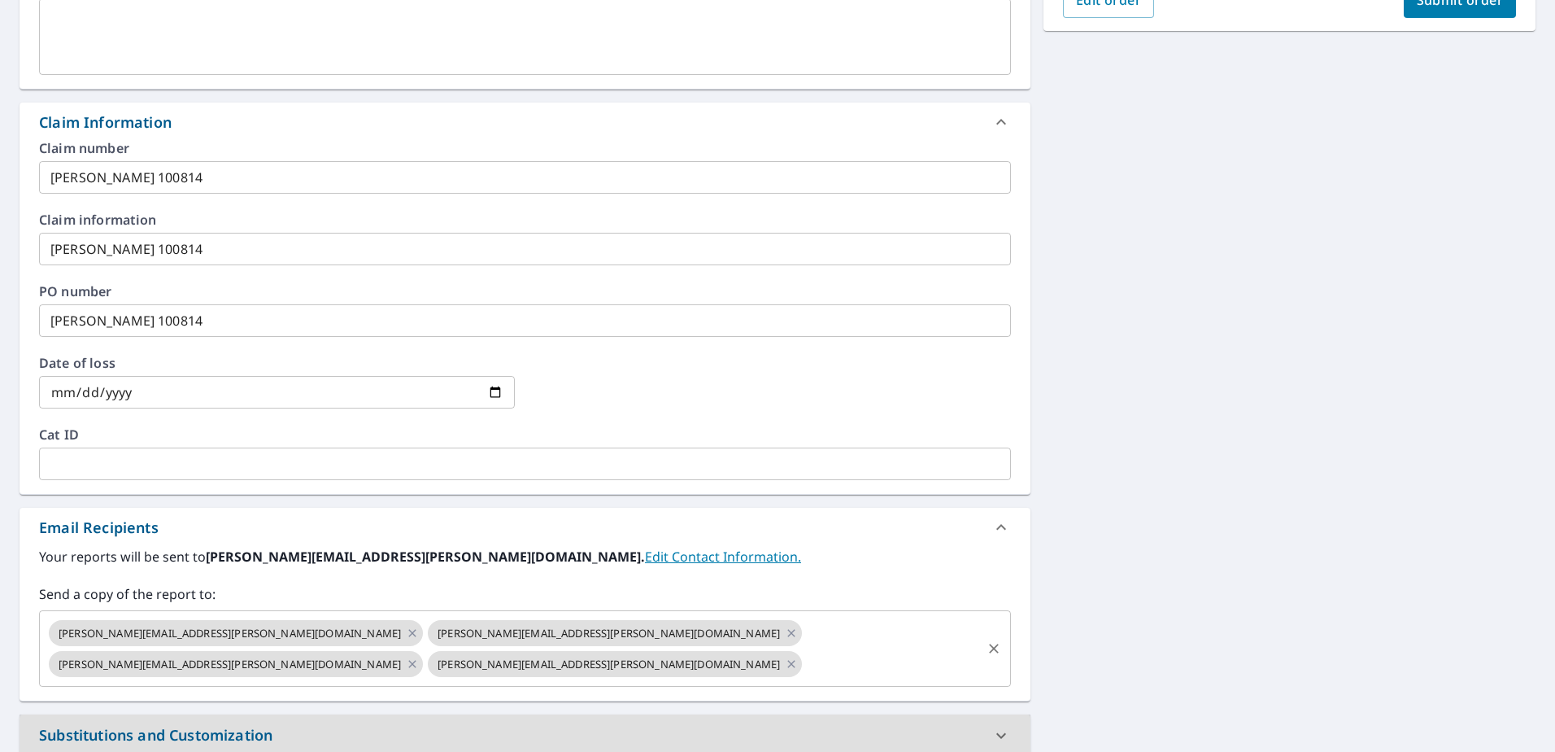
scroll to position [492, 0]
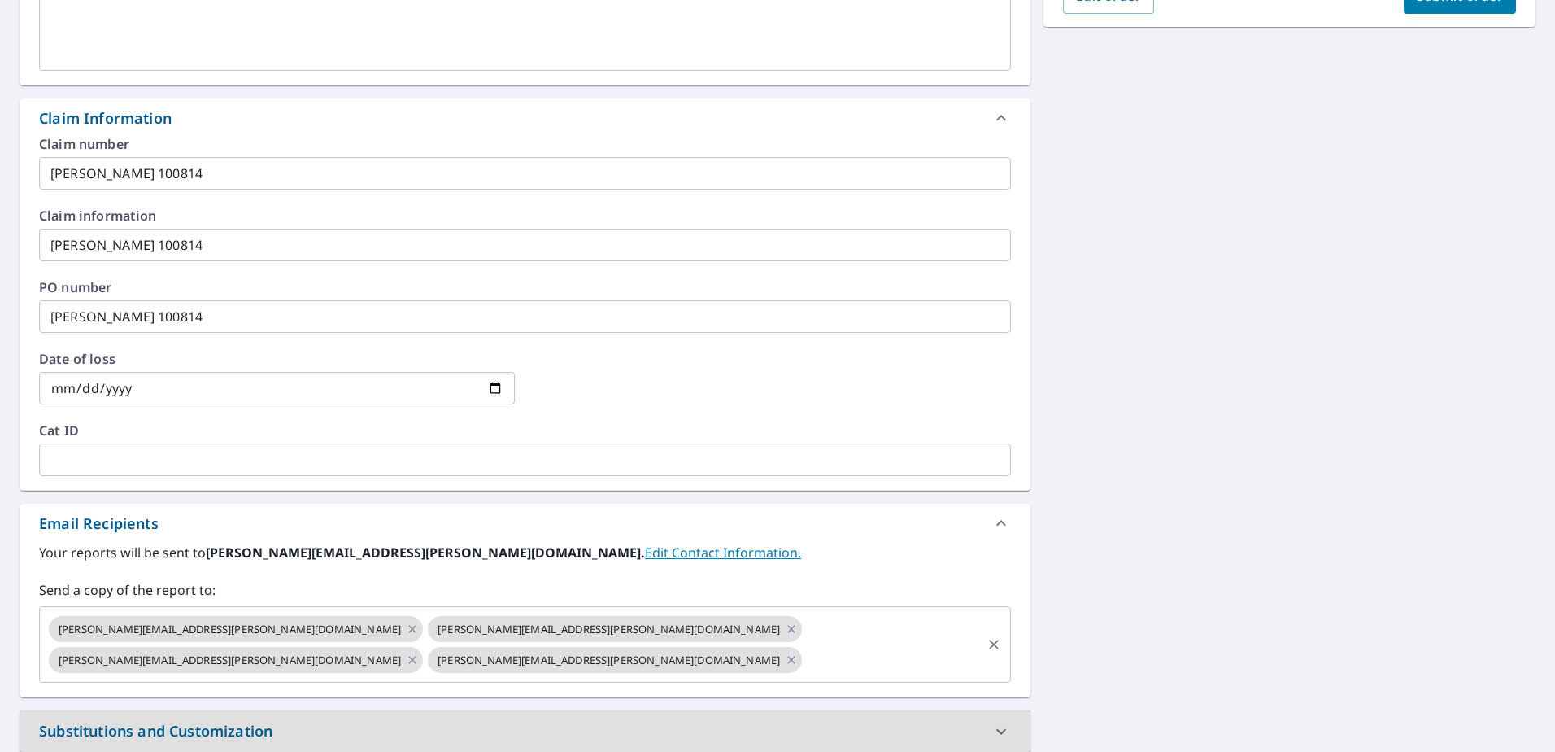
click at [406, 630] on icon at bounding box center [412, 629] width 13 height 18
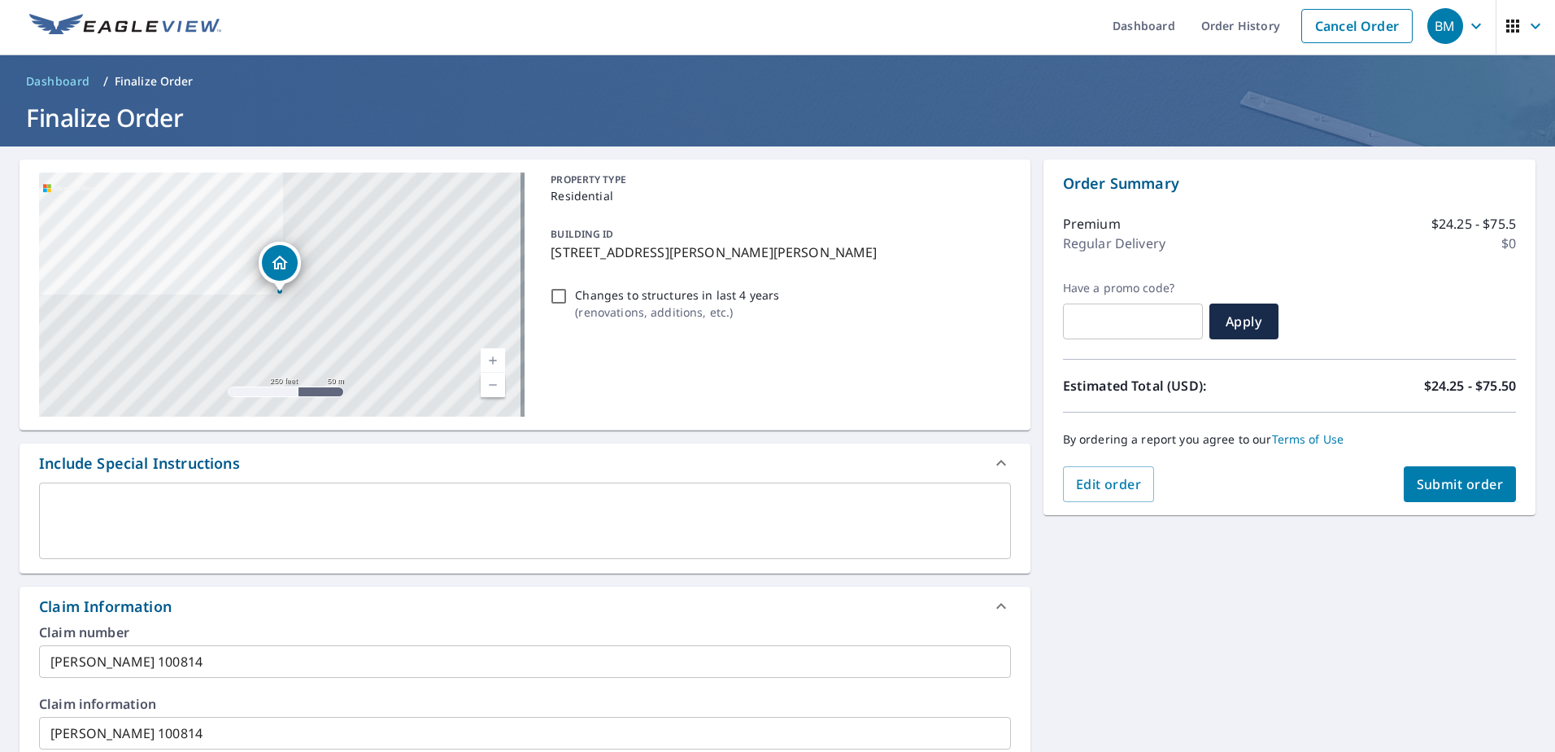
scroll to position [0, 0]
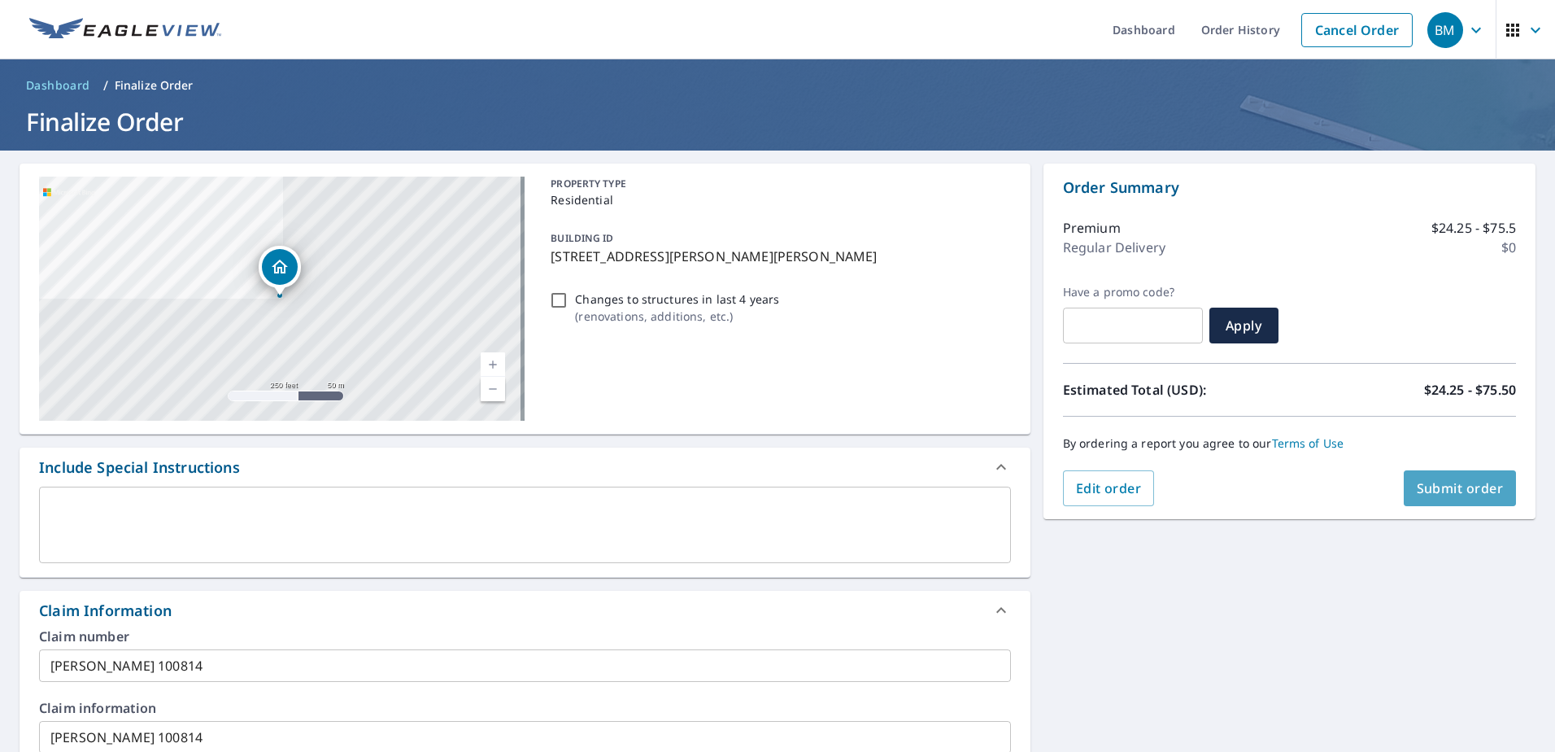
click at [1462, 487] on span "Submit order" at bounding box center [1460, 488] width 87 height 18
checkbox input "true"
